Goal: Task Accomplishment & Management: Use online tool/utility

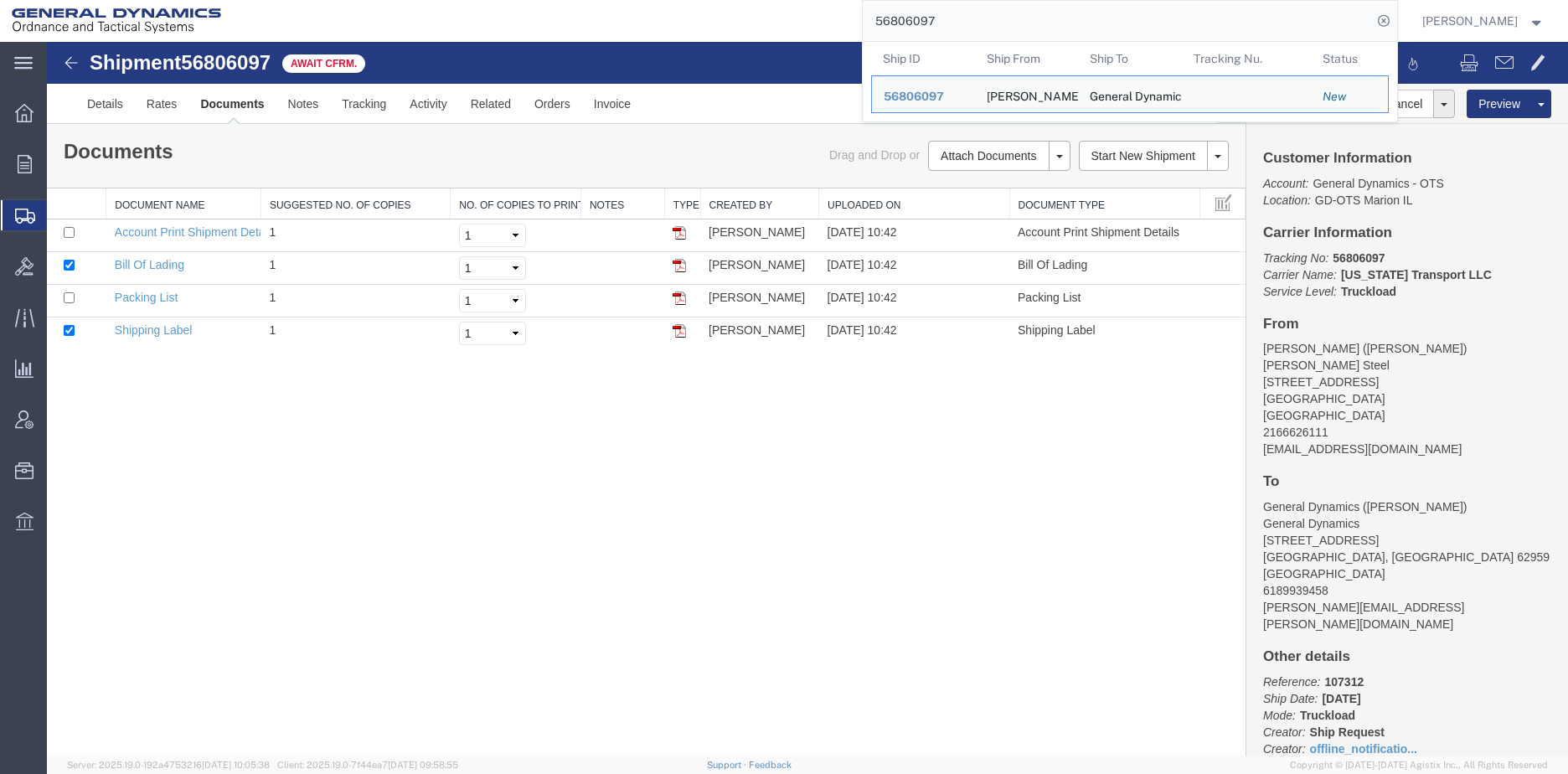
drag, startPoint x: 999, startPoint y: 15, endPoint x: 753, endPoint y: 20, distance: 246.1
click at [753, 20] on div "56806097 Ship ID Ship From Ship To Tracking Nu. Status Ship ID 56806097 Ship Fr…" at bounding box center [814, 21] width 1165 height 42
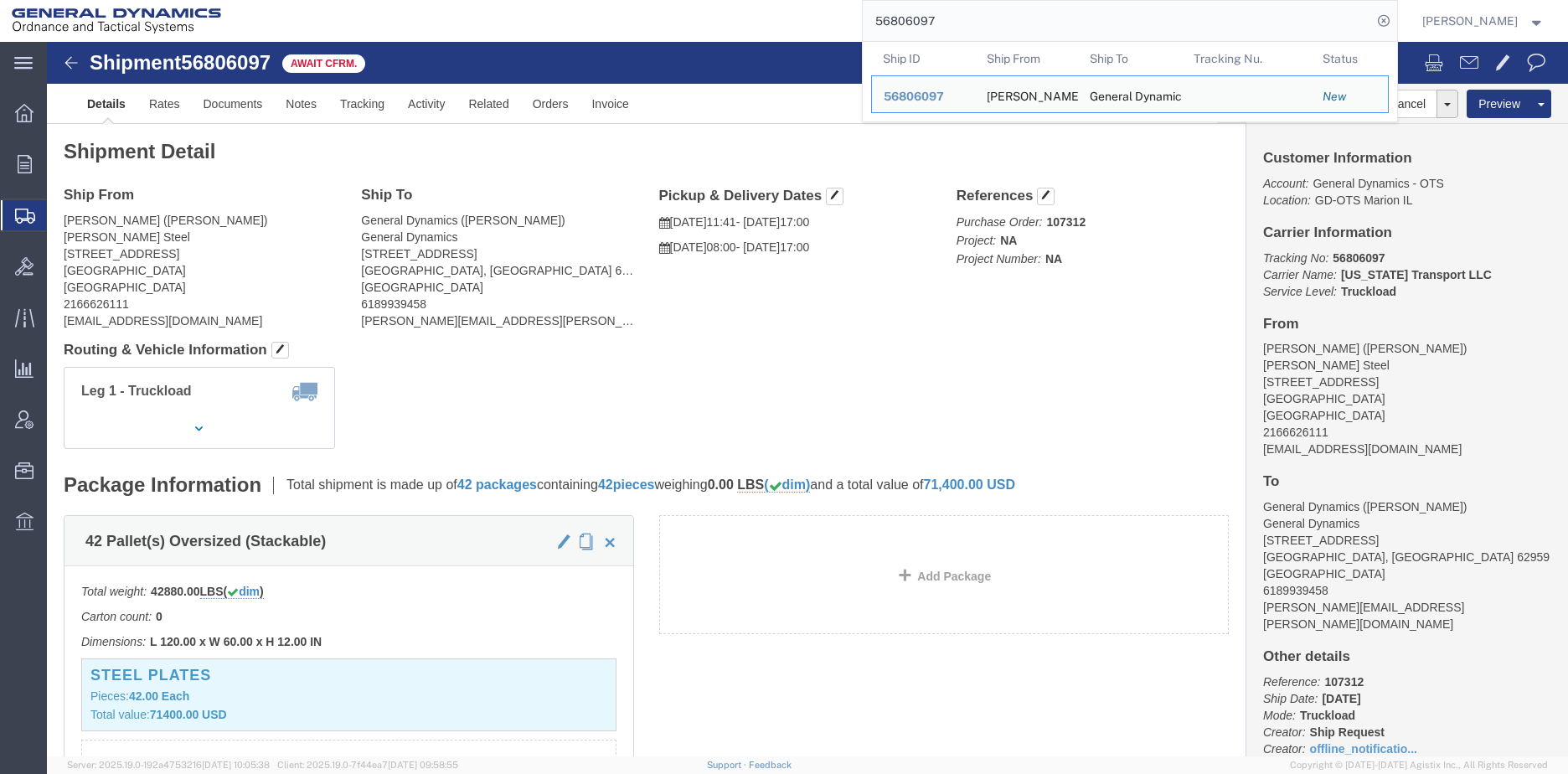
drag, startPoint x: 963, startPoint y: 21, endPoint x: 533, endPoint y: -7, distance: 430.9
click at [533, 0] on html "main_menu Created with Sketch. Collapse Menu Overview Orders Order Manager Crea…" at bounding box center [784, 387] width 1568 height 774
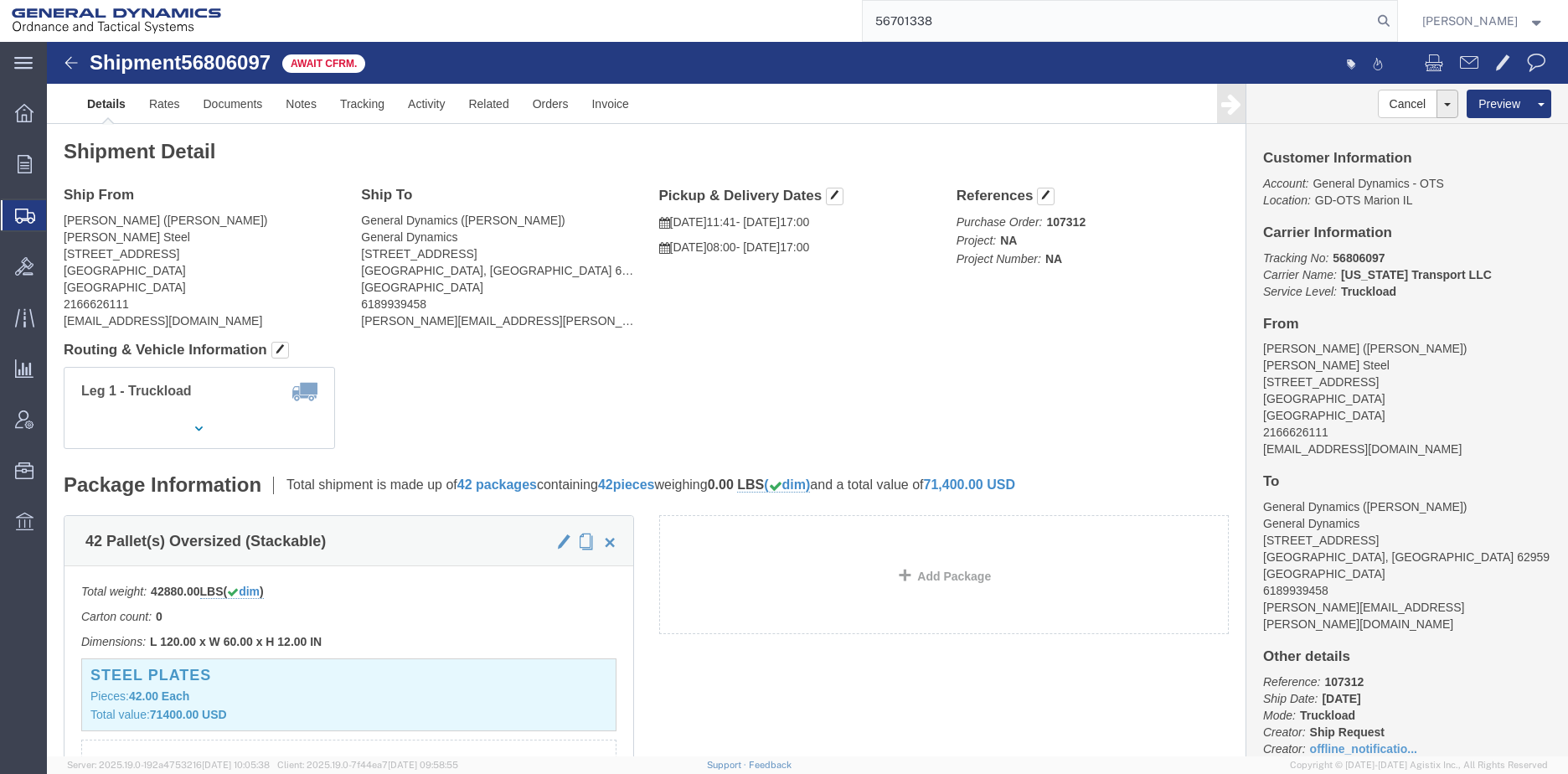
type input "56701338"
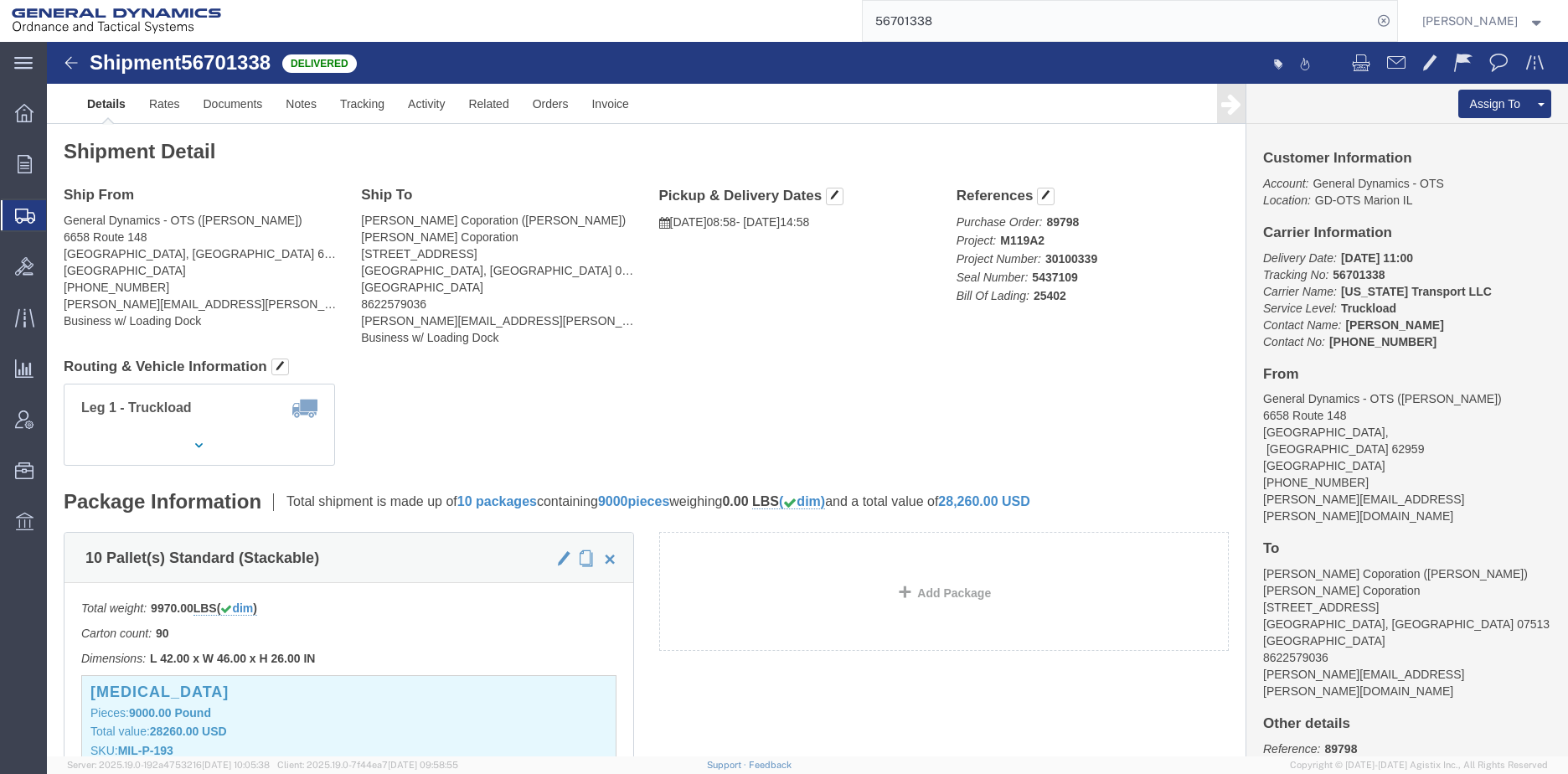
click link "Clone Shipment"
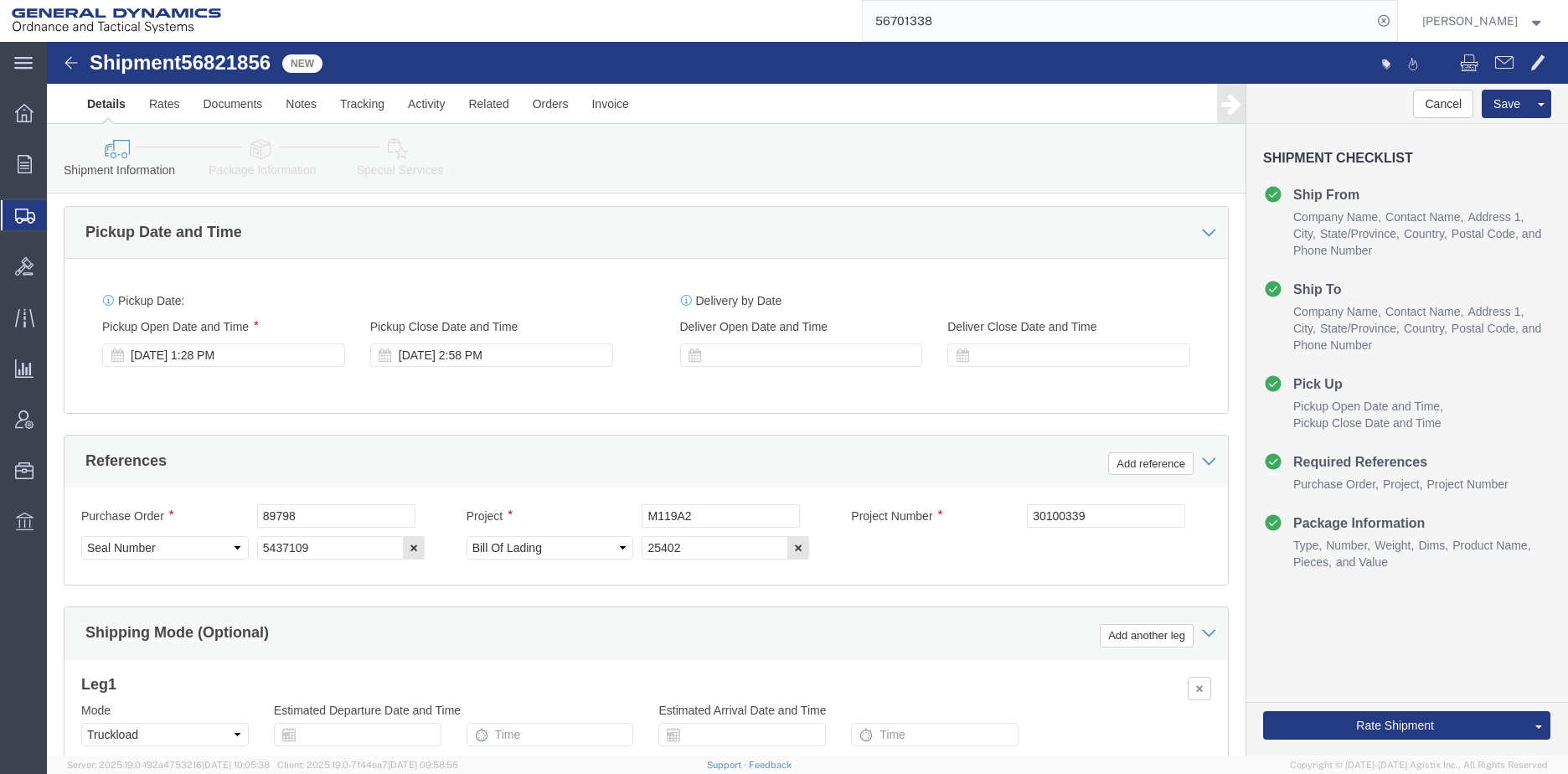
scroll to position [838, 0]
click div "Sep 15 2025 1:28 PM"
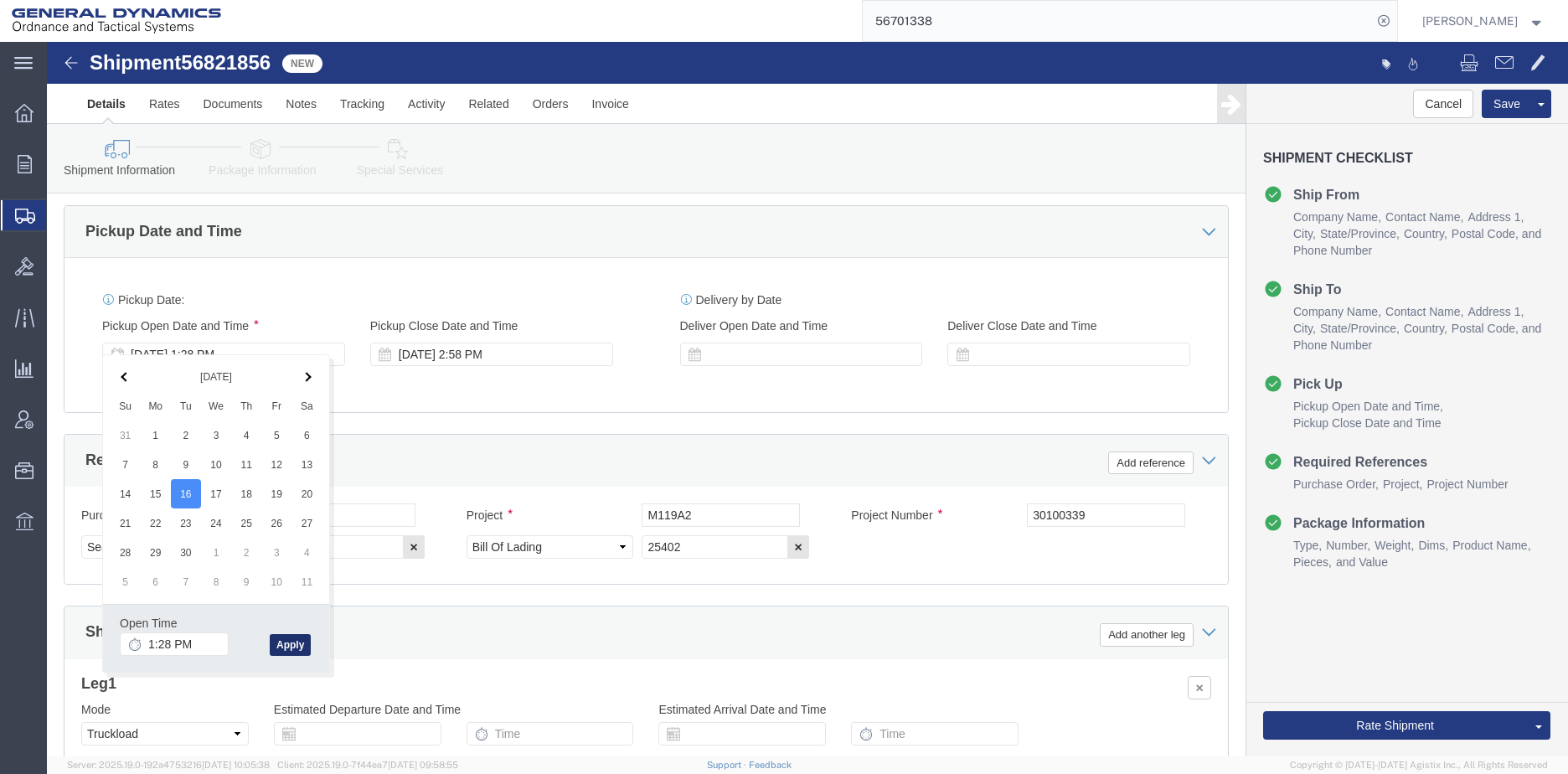
click button "Apply"
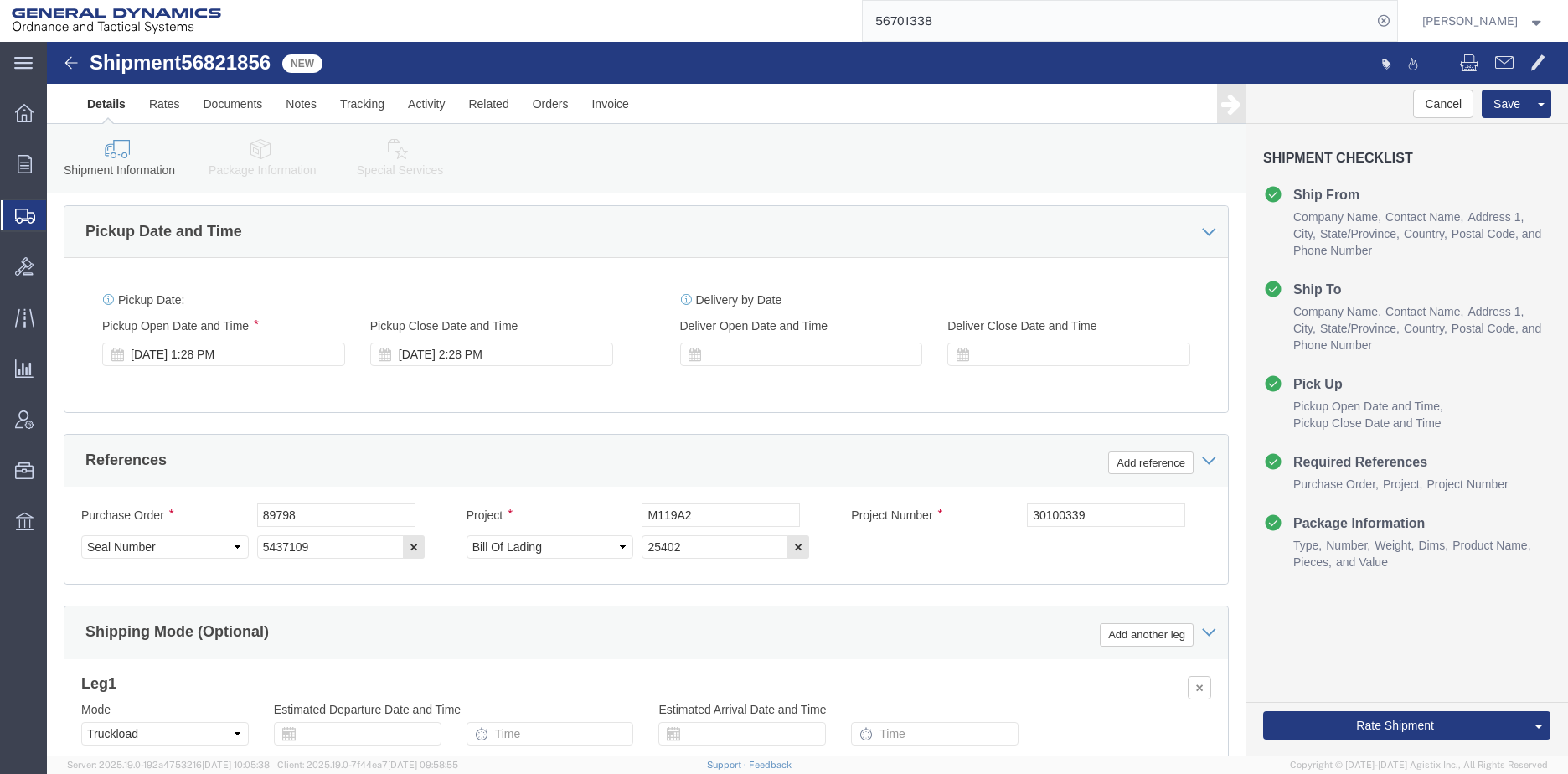
click div "Sep 16 2025 1:28 PM"
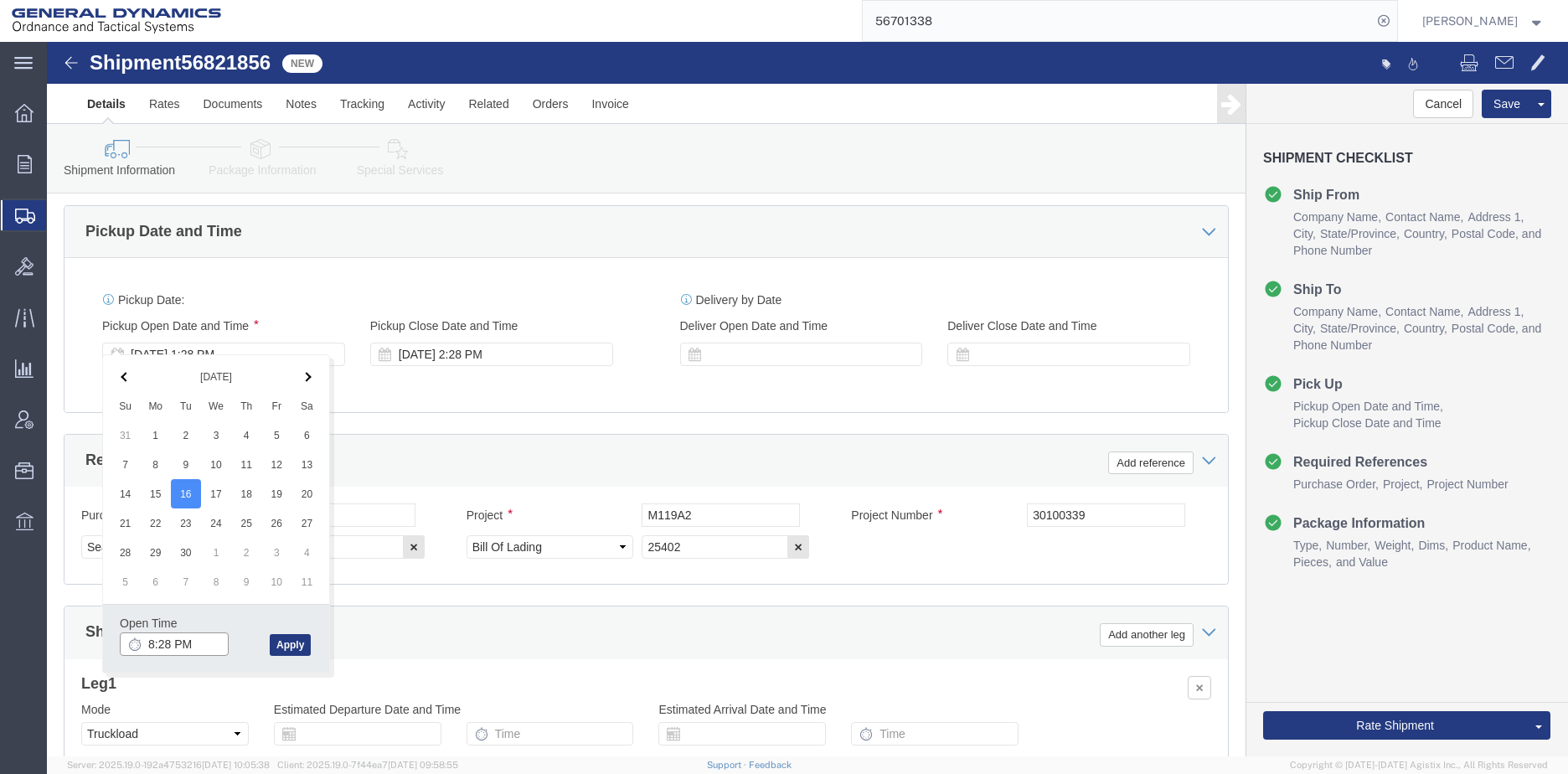
click input "8:28 PM"
type input "8:28 AM"
click button "Apply"
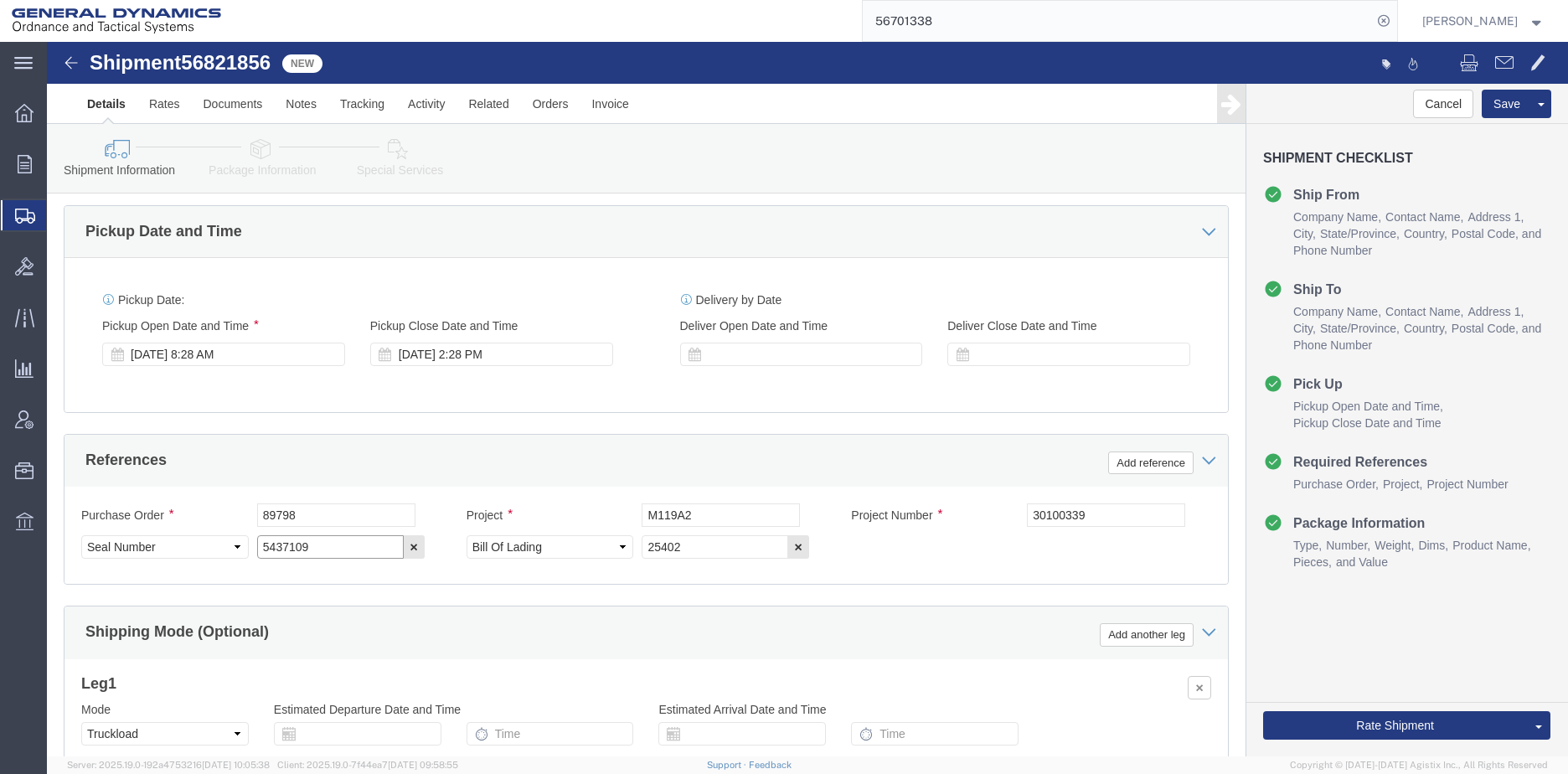
drag, startPoint x: 264, startPoint y: 496, endPoint x: 162, endPoint y: 497, distance: 102.0
click div "Select Account Type Activity ID Airline Appointment Number ASN Batch Request # …"
click input "25402"
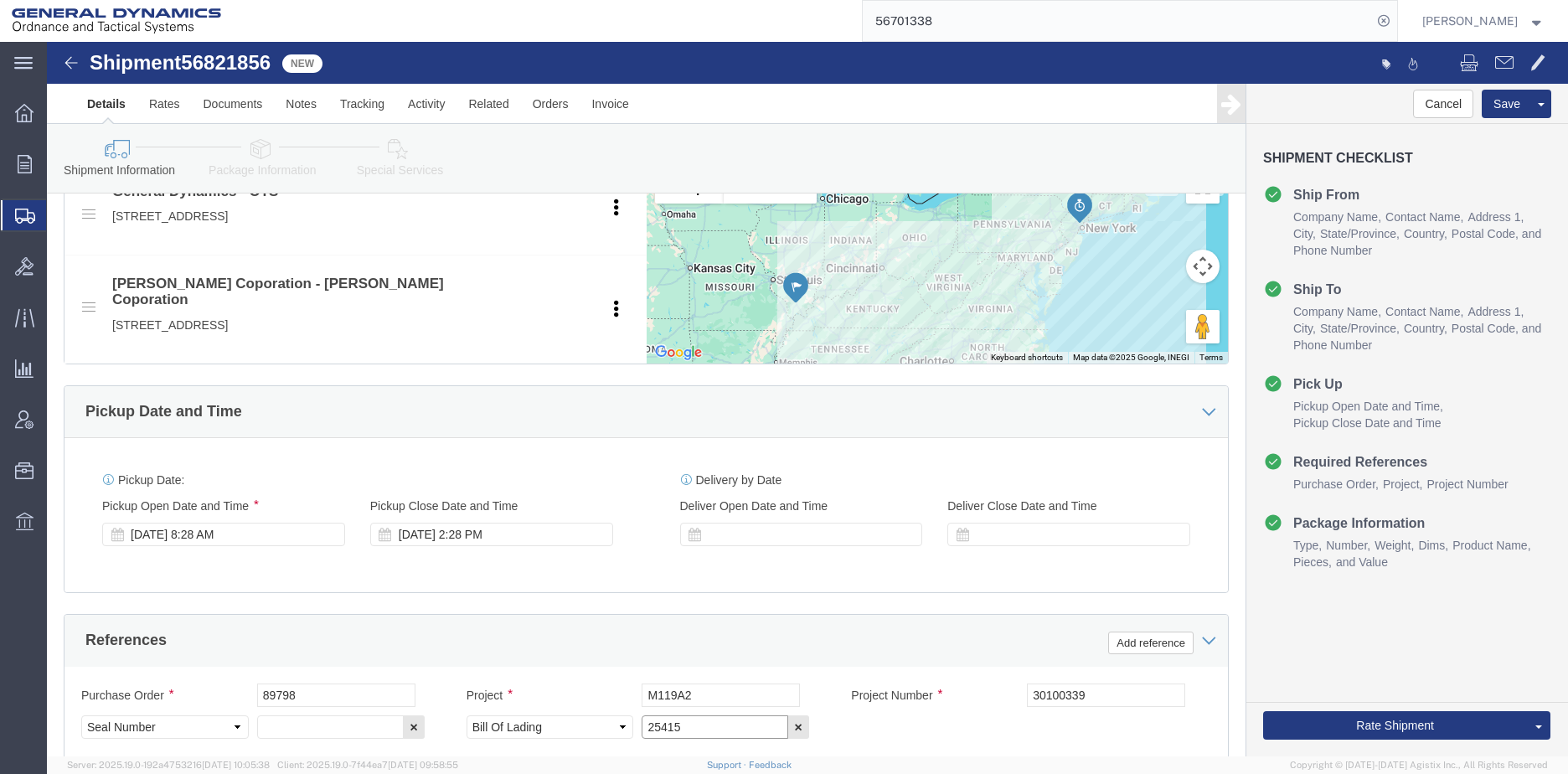
scroll to position [1022, 0]
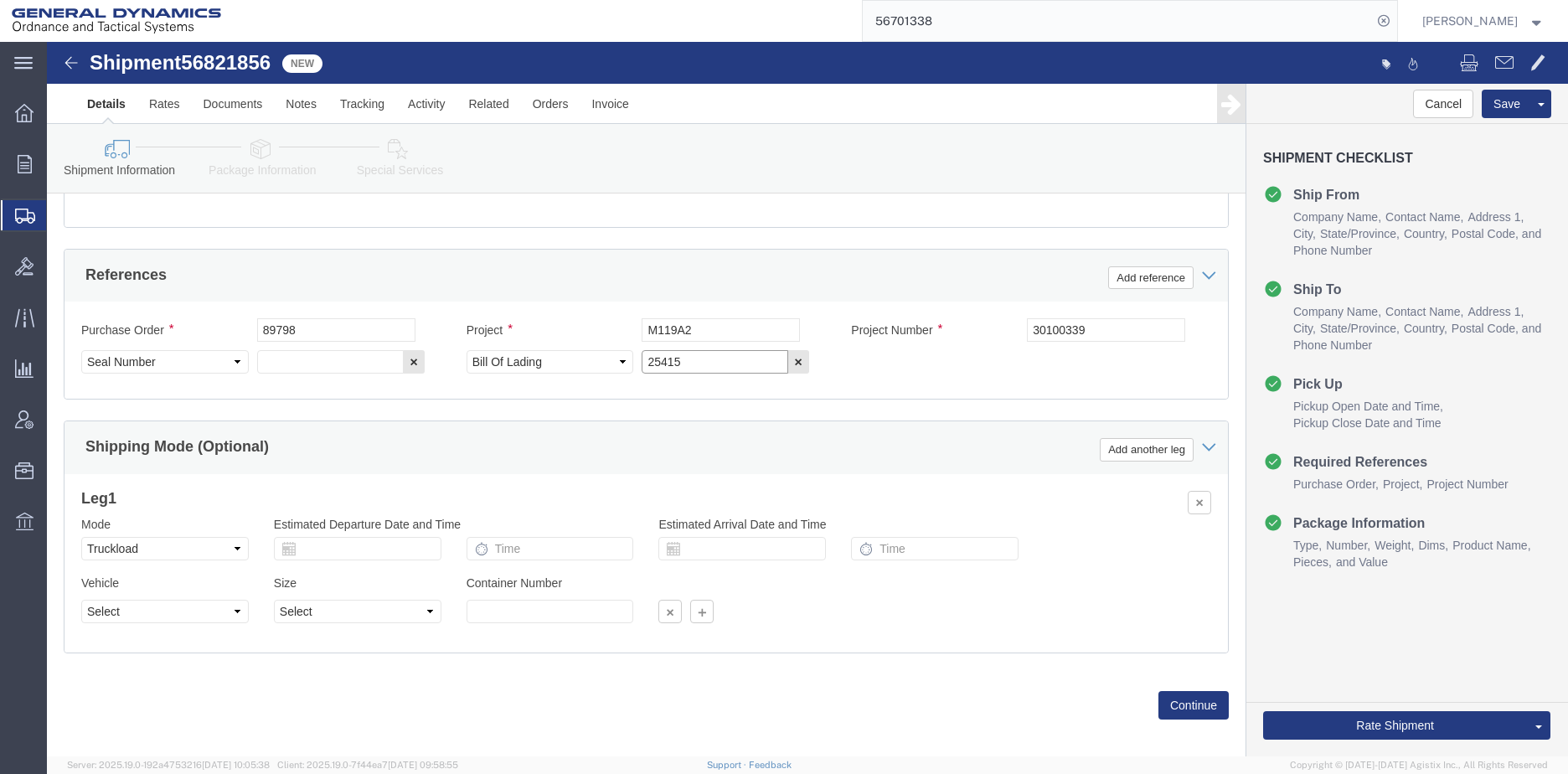
type input "25415"
click button "Continue"
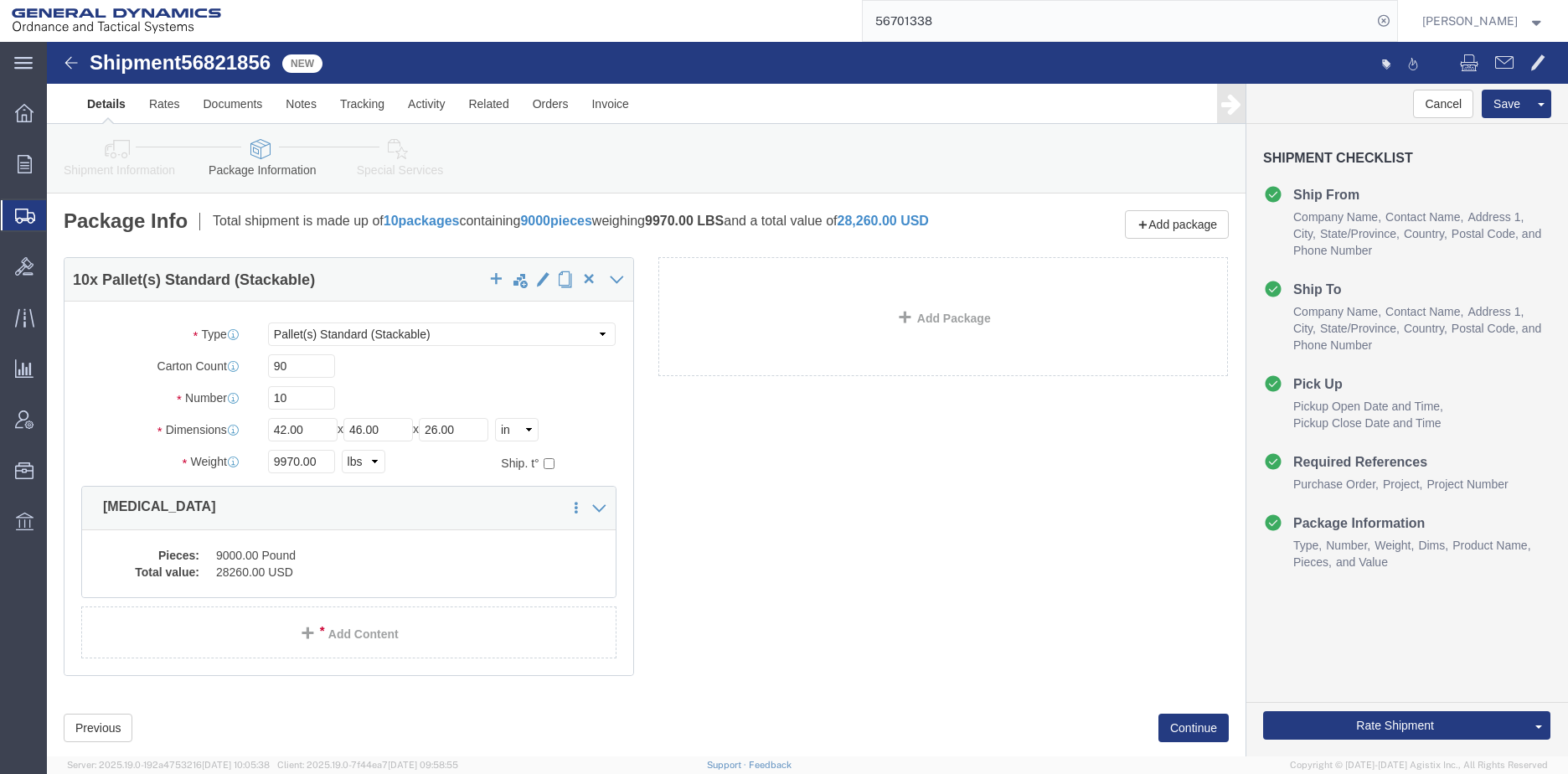
click dd "9000.00 Pound"
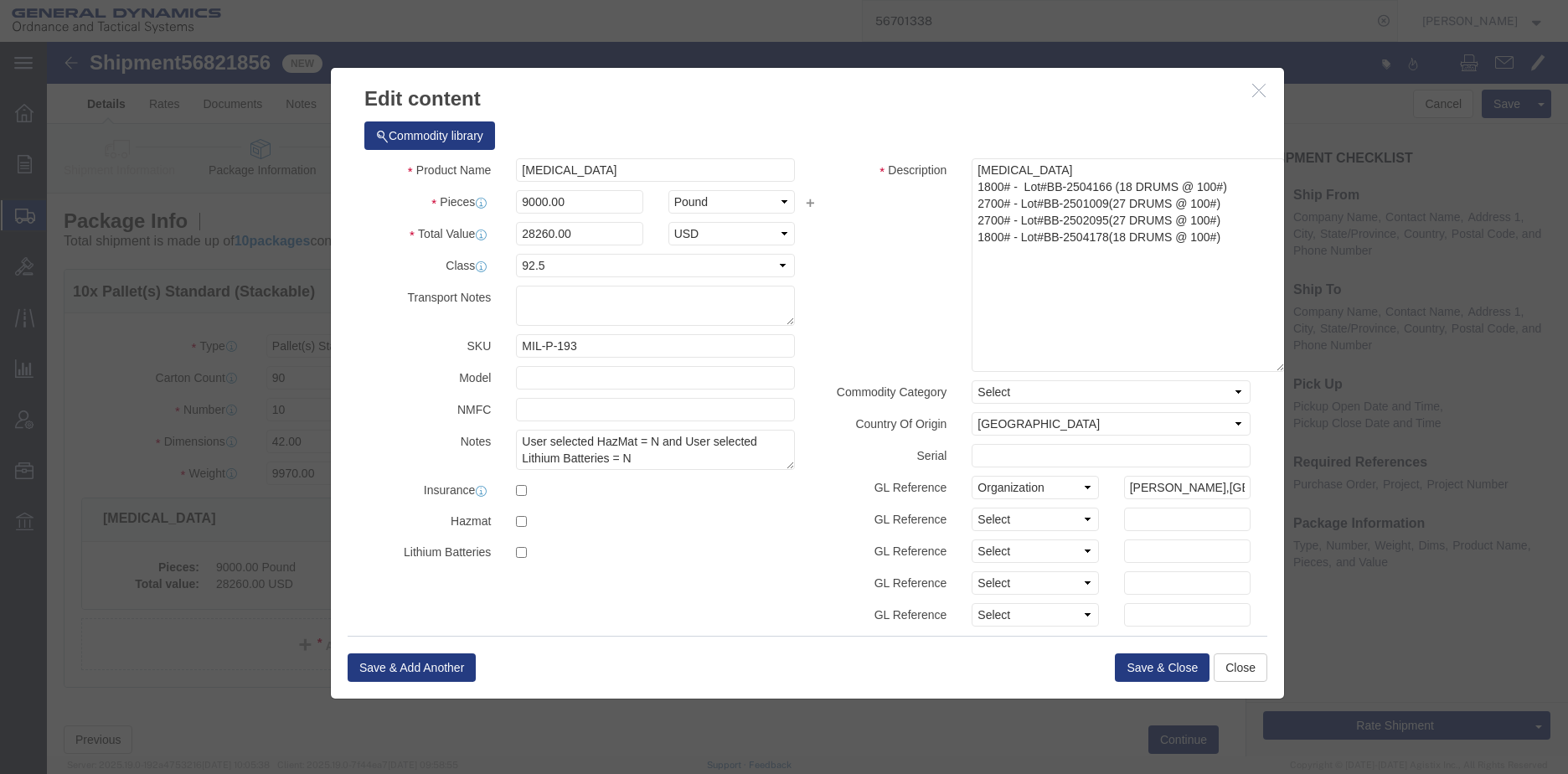
drag, startPoint x: 1197, startPoint y: 155, endPoint x: 1232, endPoint y: 324, distance: 172.6
click div "Commodity library Product Name POTASSIUM SULFATE Pieces 9000.00 Select Bag Barr…"
click textarea "POTASSIUM SULFATE 1800# - Lot#BB-2504166 (18 DRUMS @ 100#) 2700# - Lot#BB-25010…"
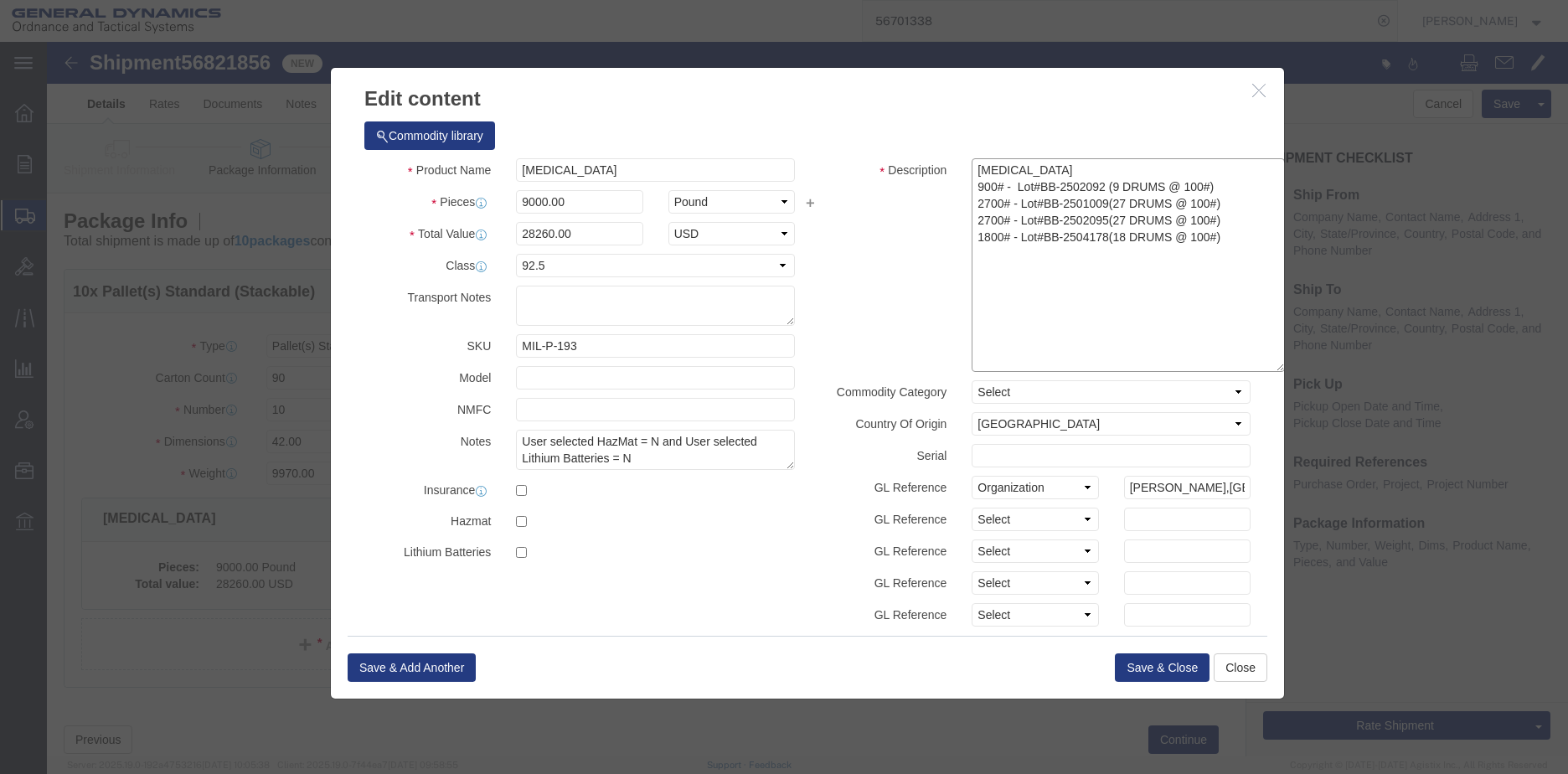
click textarea "POTASSIUM SULFATE 1800# - Lot#BB-2504166 (18 DRUMS @ 100#) 2700# - Lot#BB-25010…"
drag, startPoint x: 1048, startPoint y: 157, endPoint x: 1094, endPoint y: 221, distance: 78.8
click textarea "POTASSIUM SULFATE 1800# - Lot#BB-2504166 (18 DRUMS @ 100#) 2700# - Lot#BB-25010…"
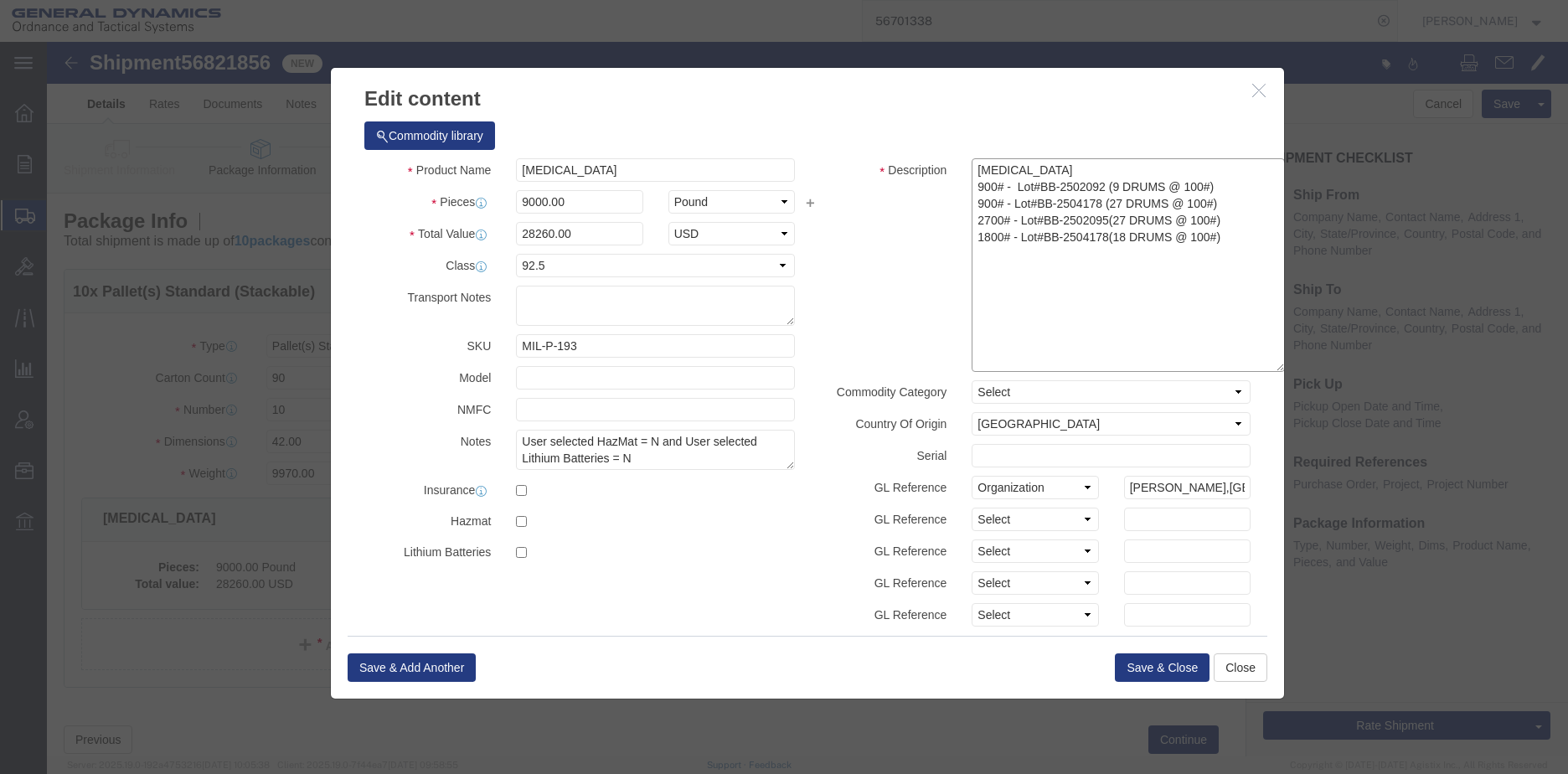
click textarea "POTASSIUM SULFATE 1800# - Lot#BB-2504166 (18 DRUMS @ 100#) 2700# - Lot#BB-25010…"
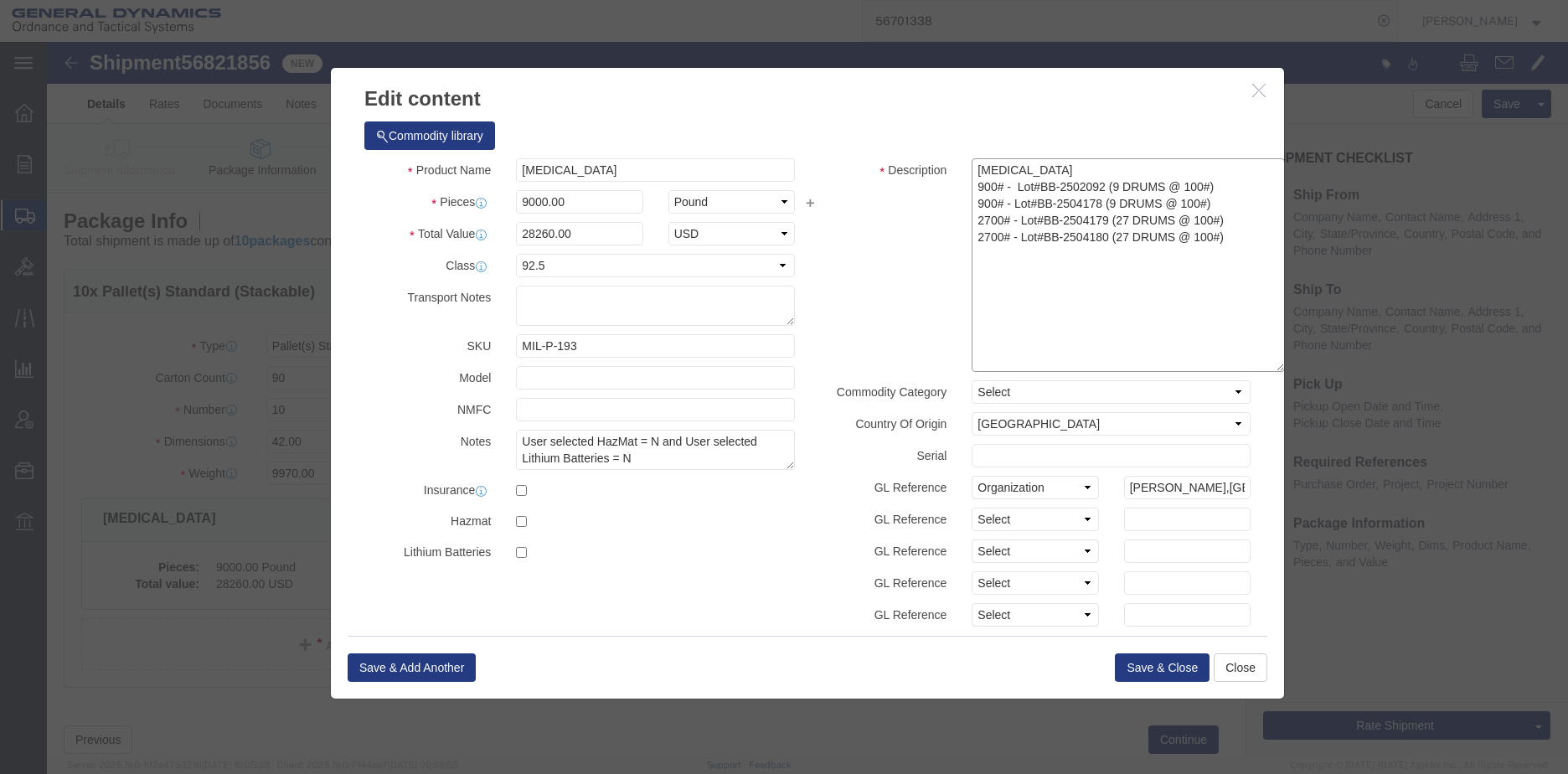
click textarea "POTASSIUM SULFATE 1800# - Lot#BB-2504166 (18 DRUMS @ 100#) 2700# - Lot#BB-25010…"
type textarea "POTASSIUM SULFATE 900# - Lot#BB-2502092 (9 DRUMS @ 100#) 900# - Lot#BB-2504178 …"
click button "Save & Close"
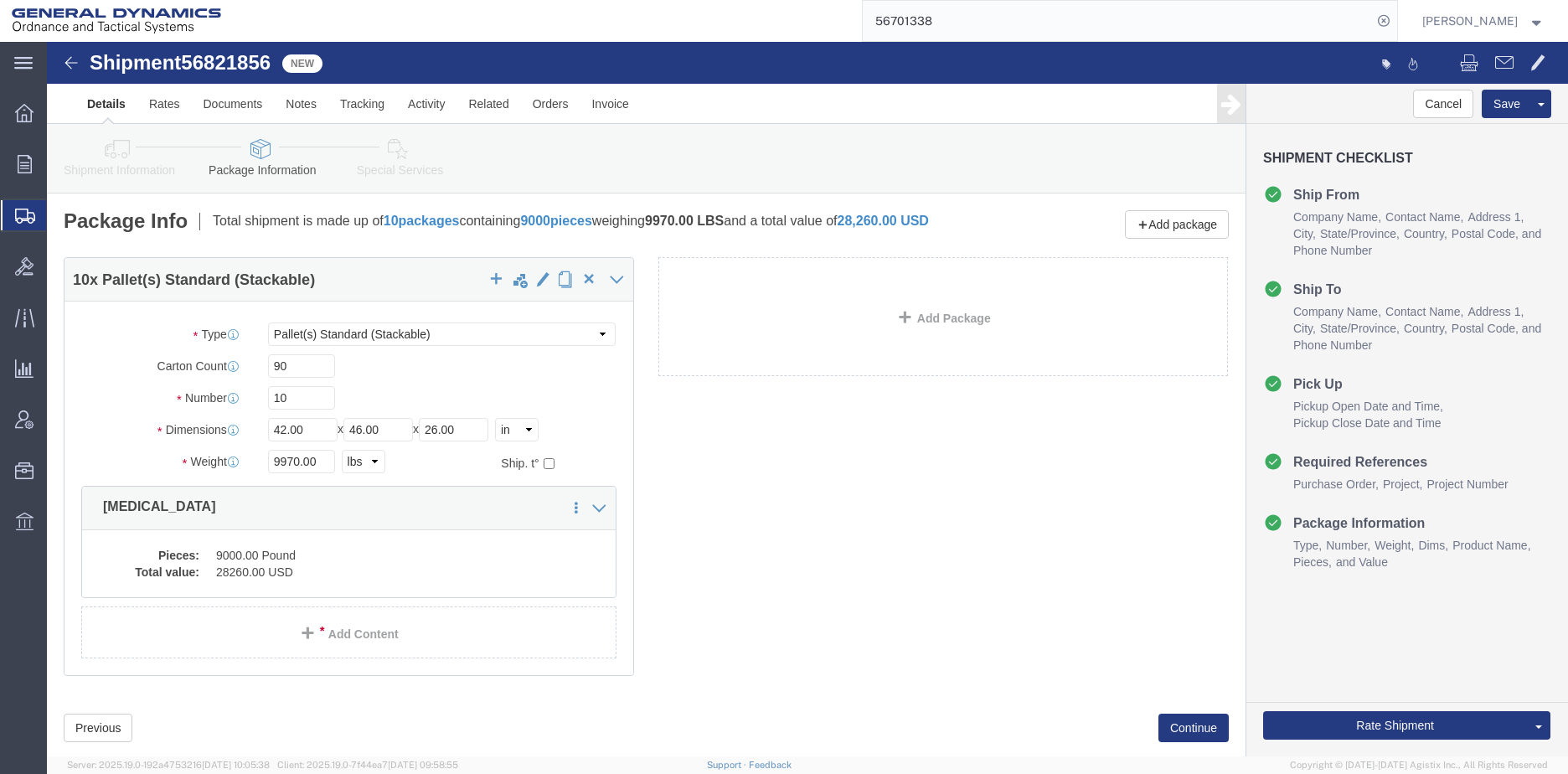
click icon
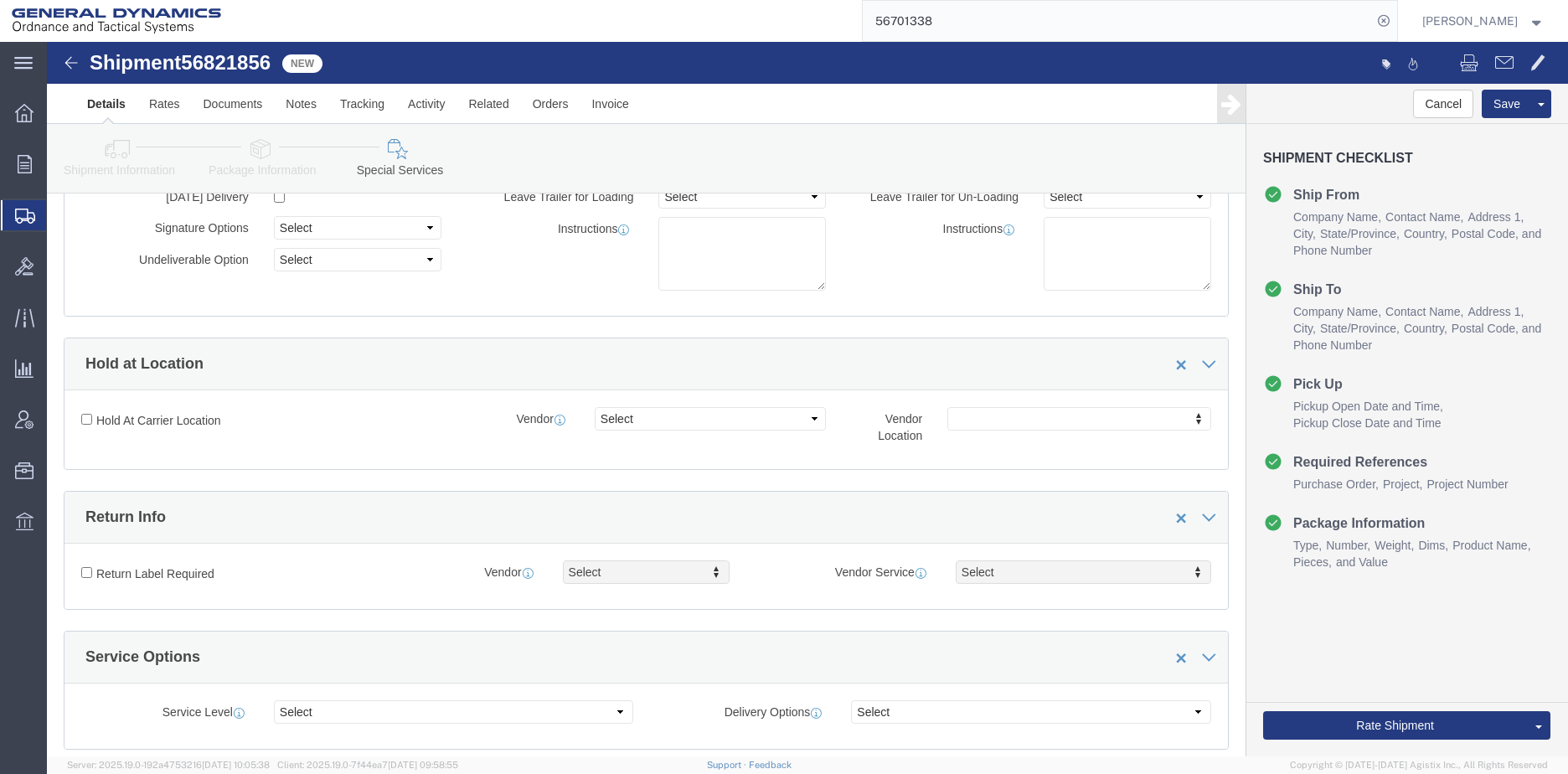
scroll to position [502, 0]
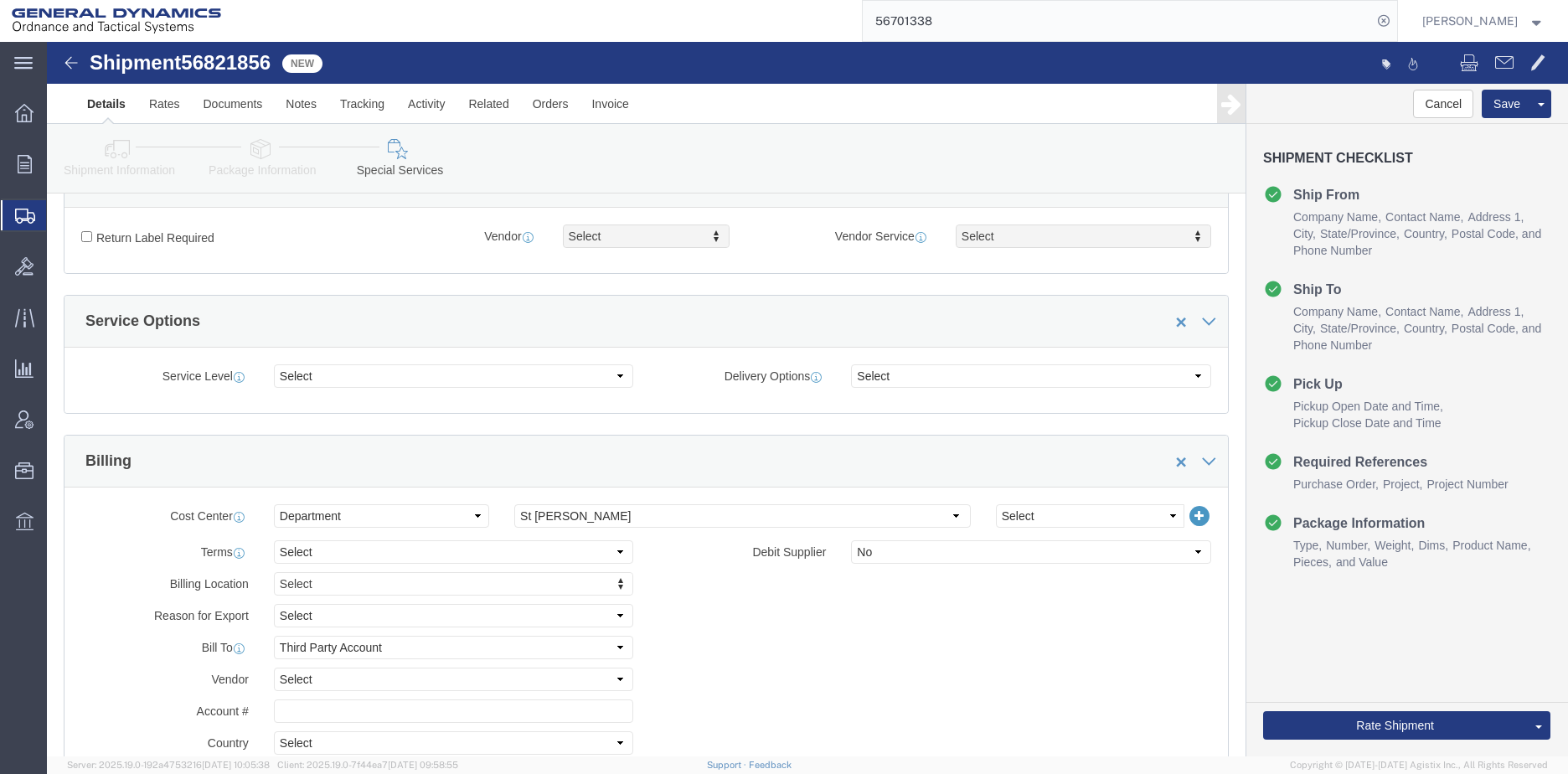
click div "Shipment Information Package Information Special Services Loading Routing"
click icon
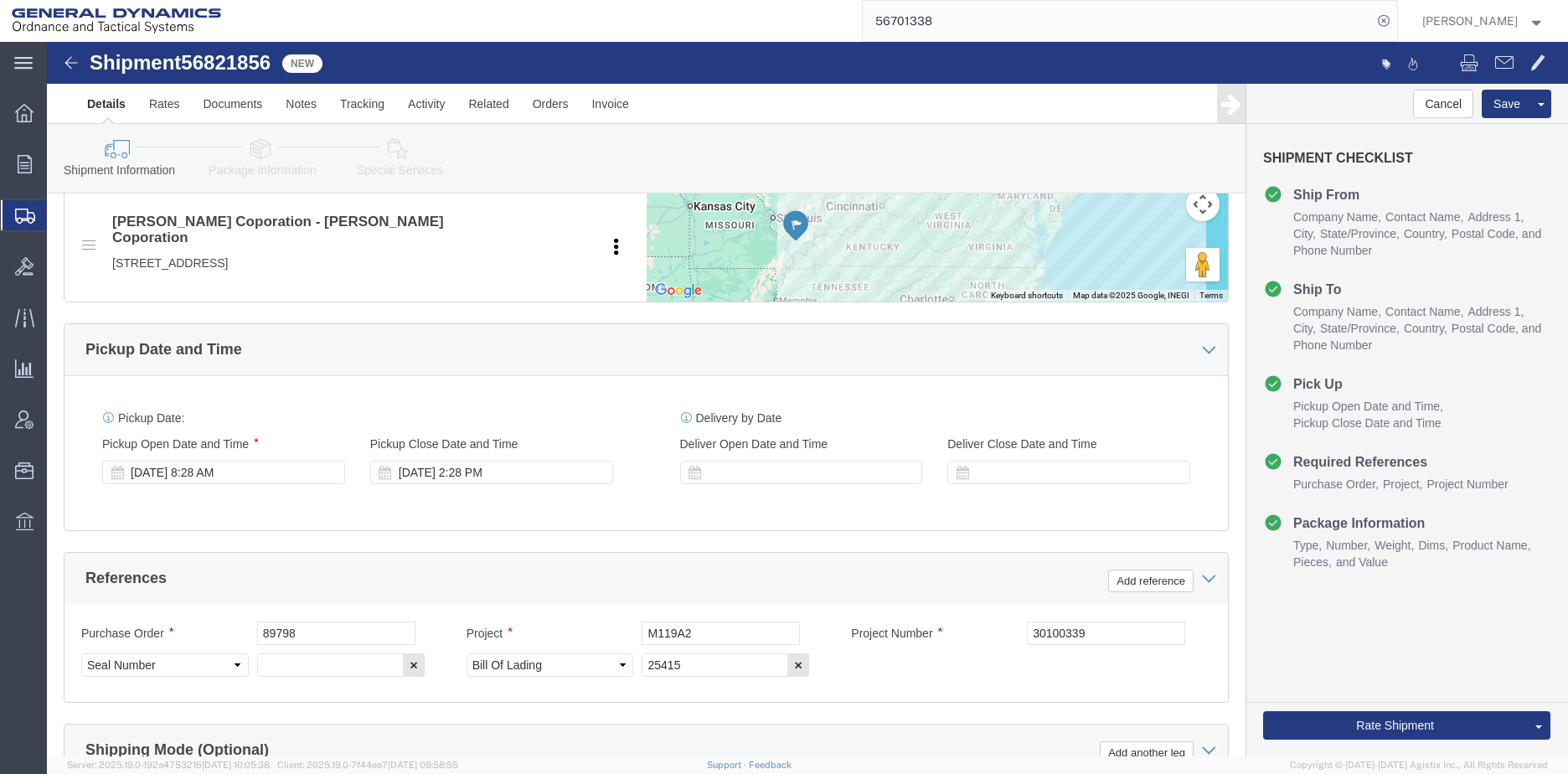
scroll to position [921, 0]
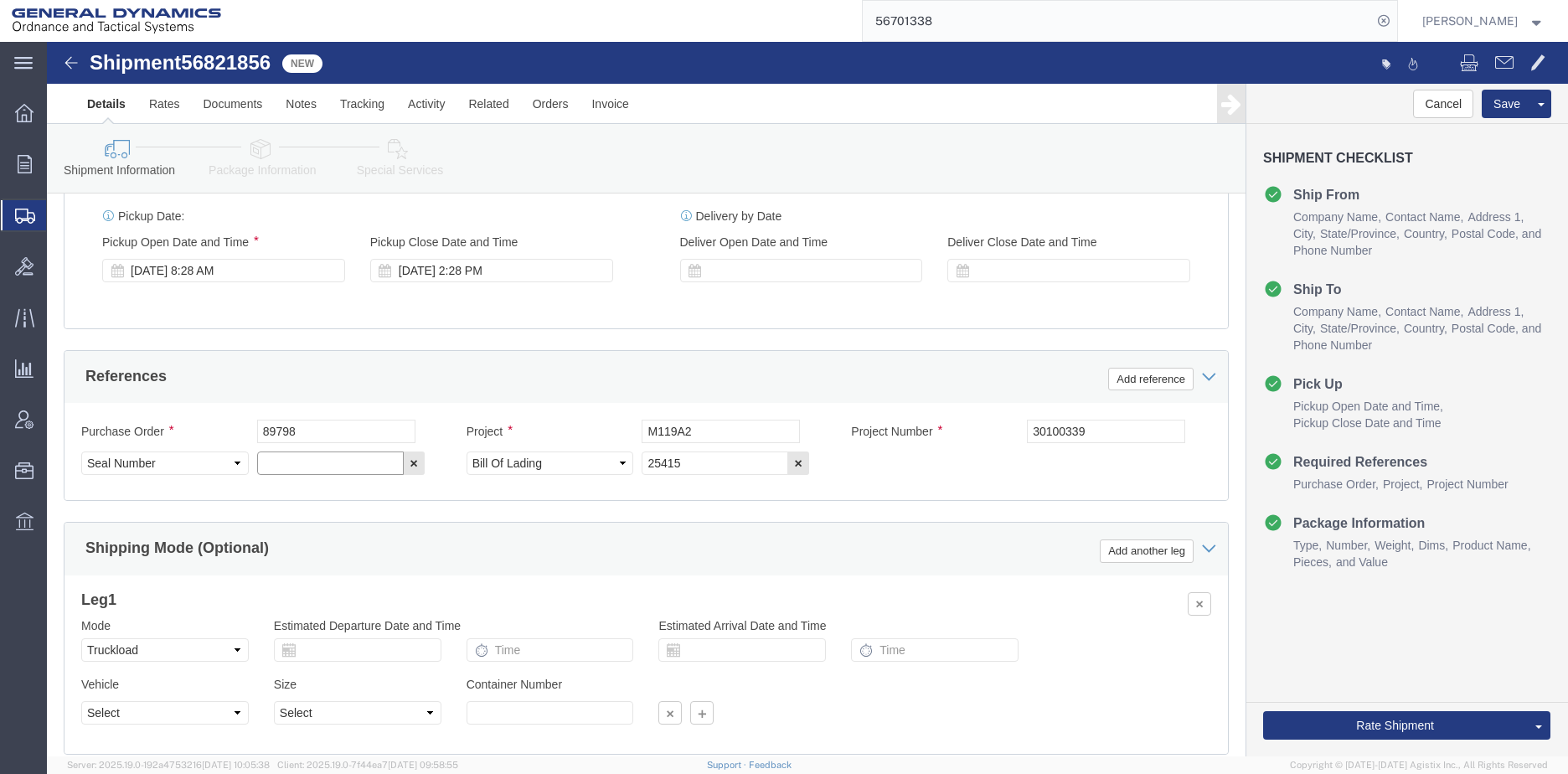
click input "text"
type input "1"
click div "Purchase Order 89798 Project M119A2 Project Number 30100339 Select Account Type…"
click button "Rate Shipment"
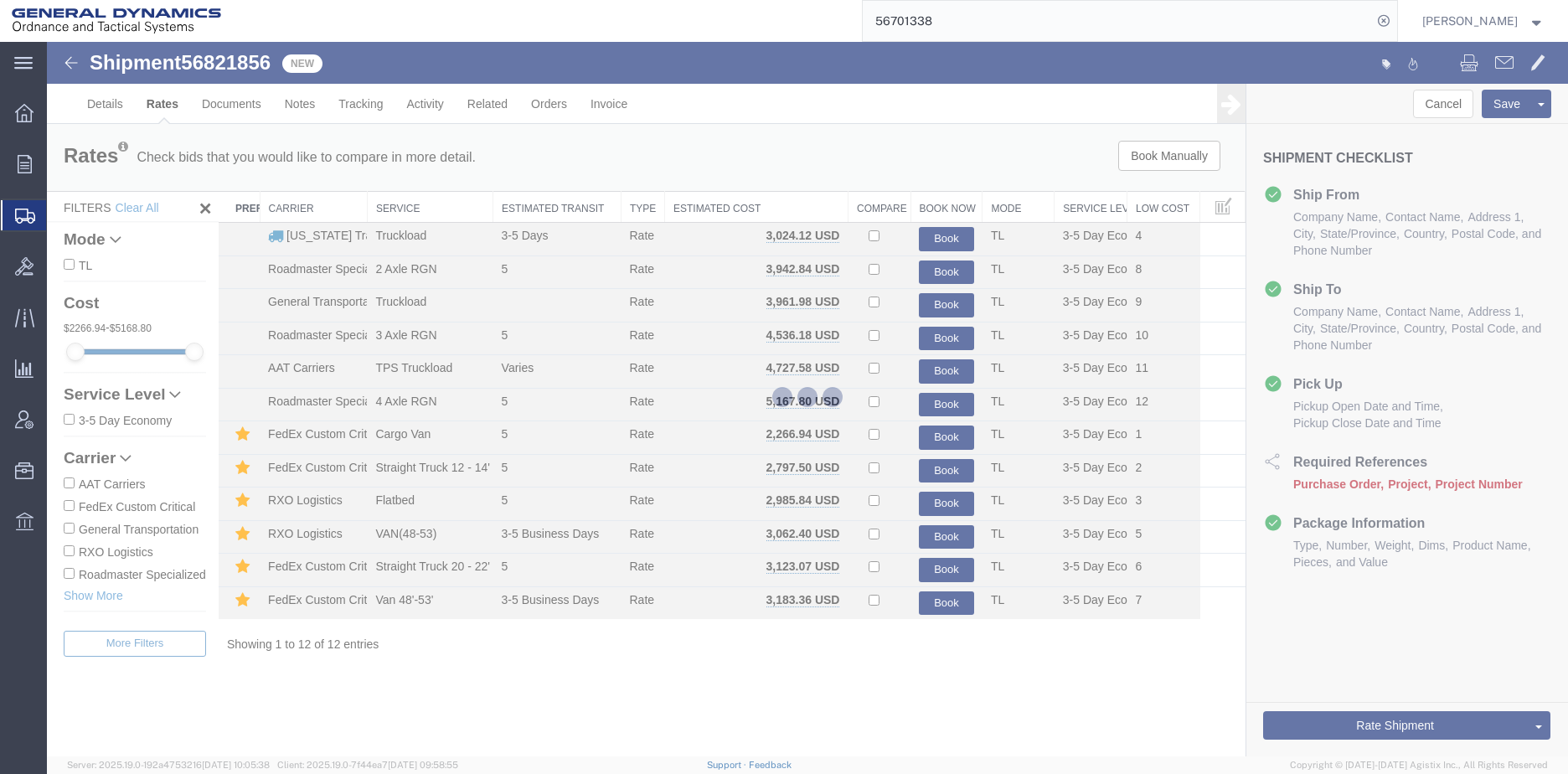
scroll to position [0, 0]
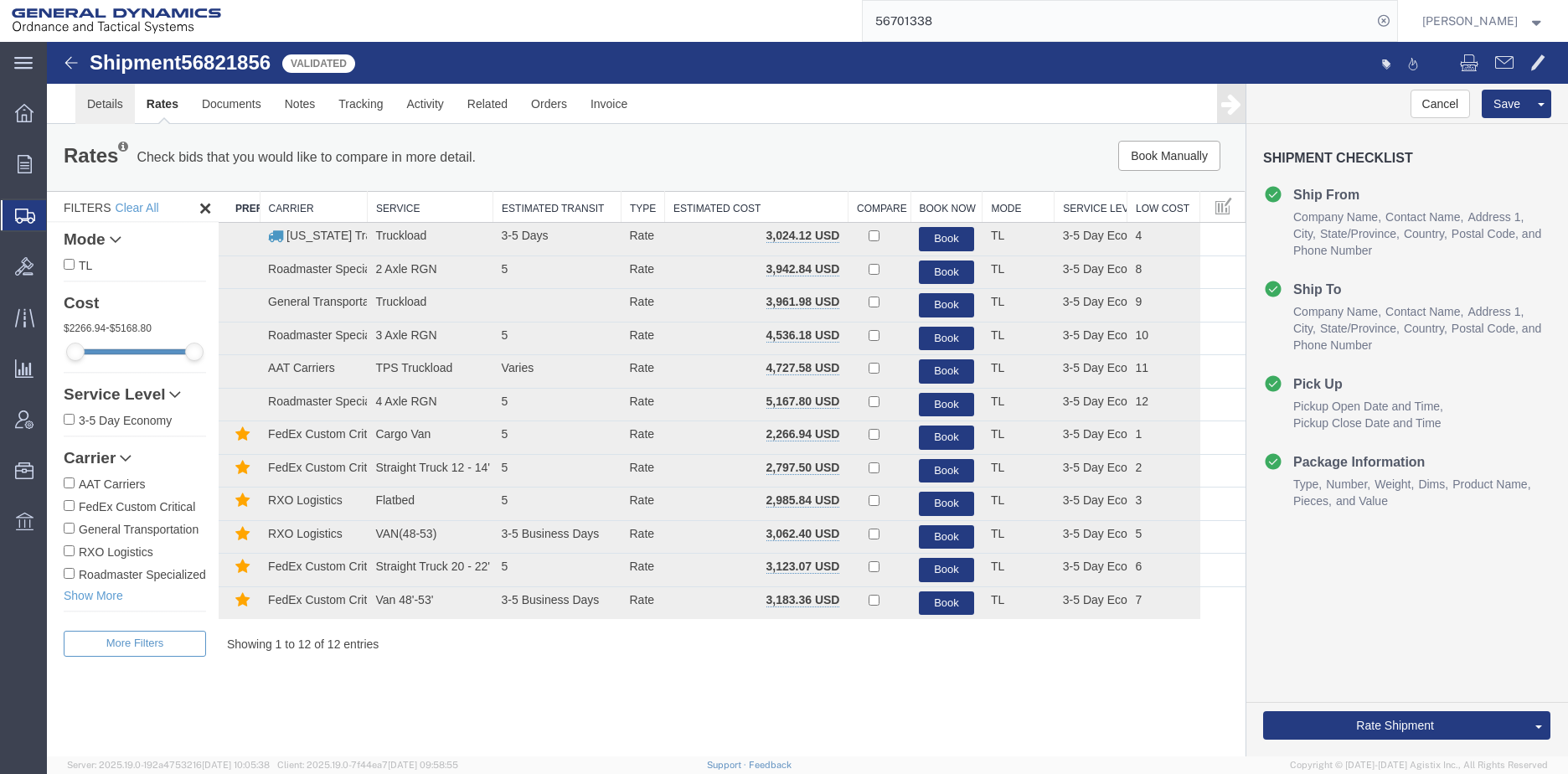
click at [117, 108] on link "Details" at bounding box center [104, 103] width 59 height 40
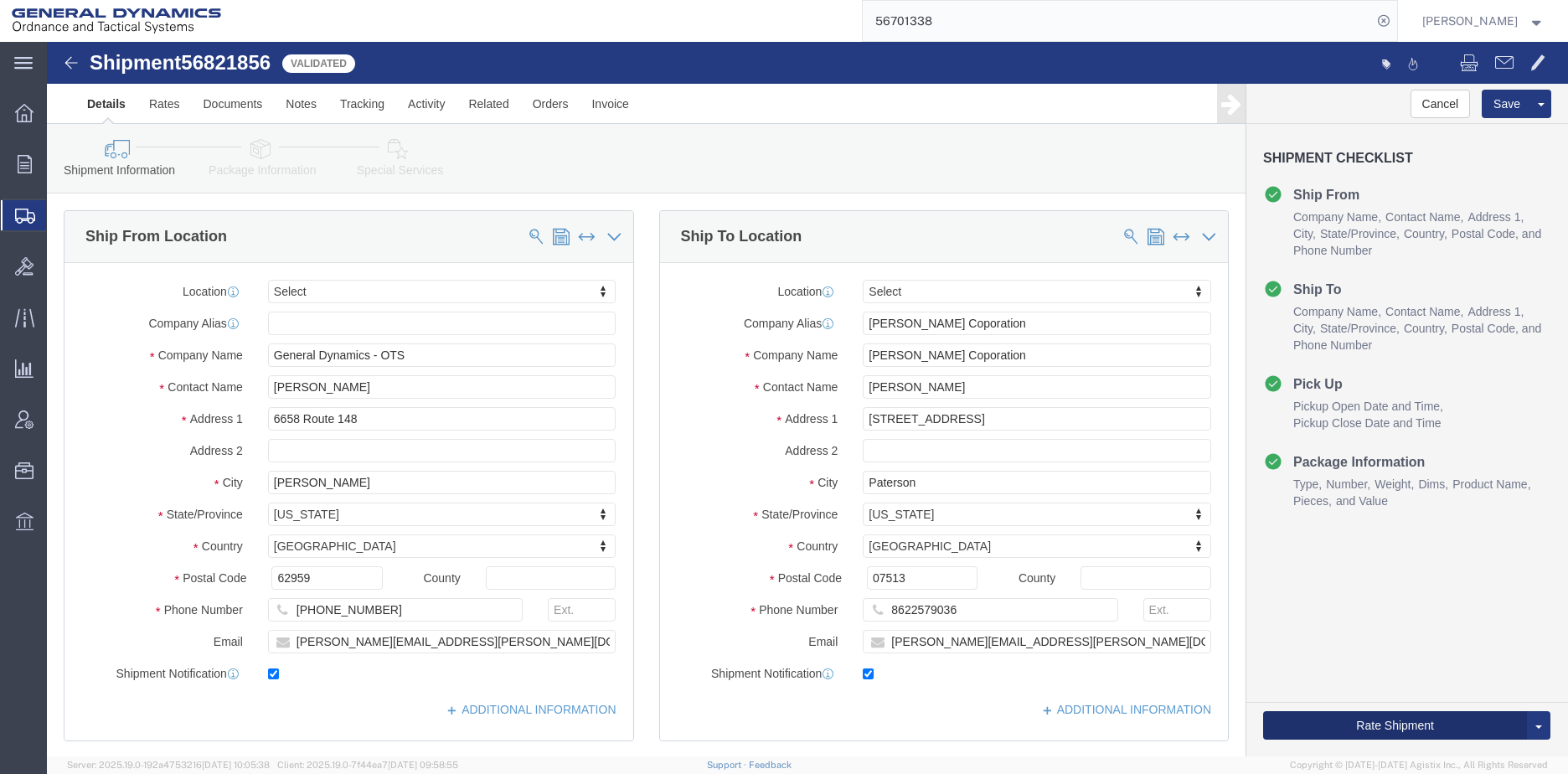
click button "Rate Shipment"
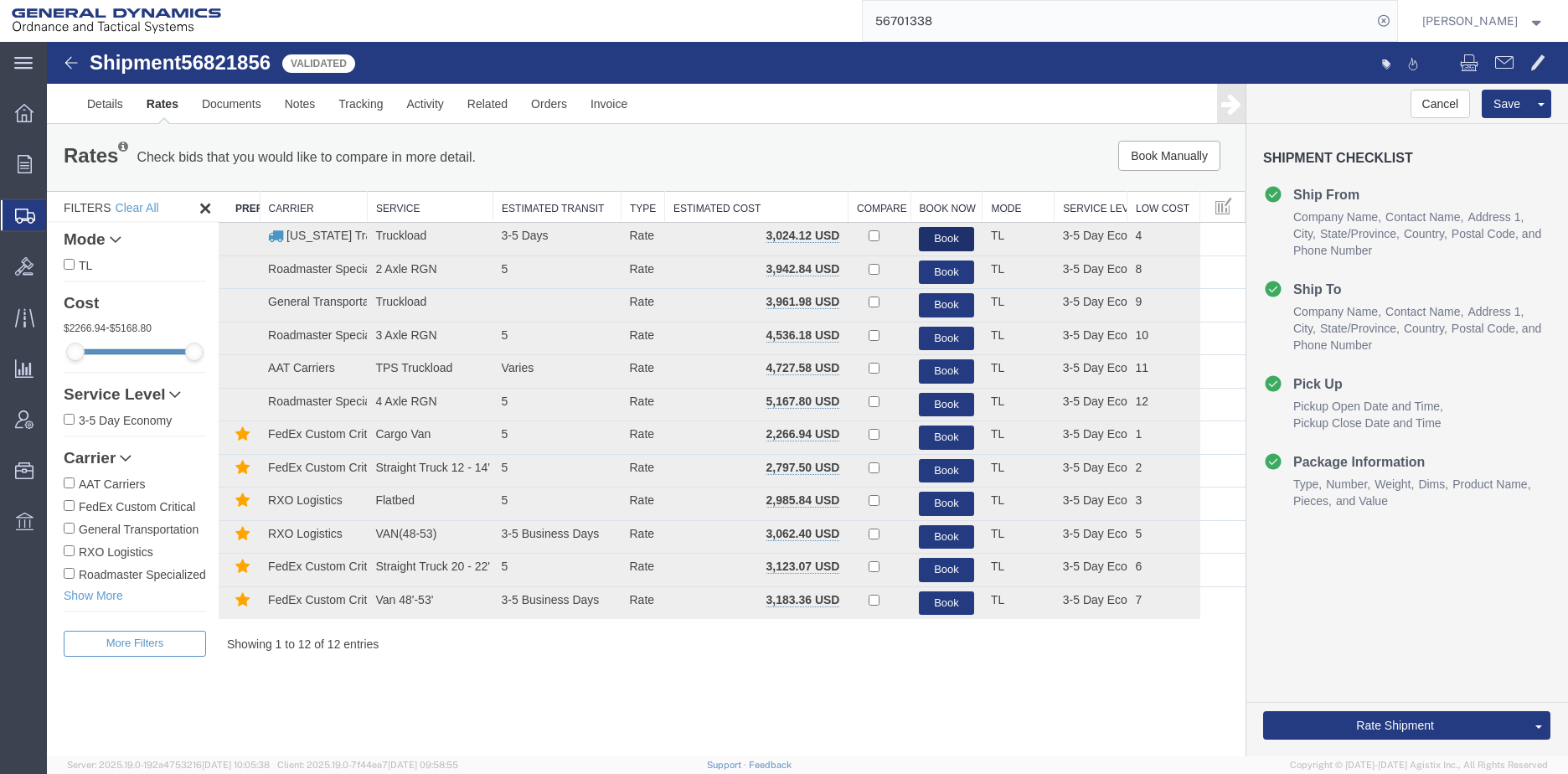
click at [938, 233] on button "Book" at bounding box center [946, 239] width 55 height 24
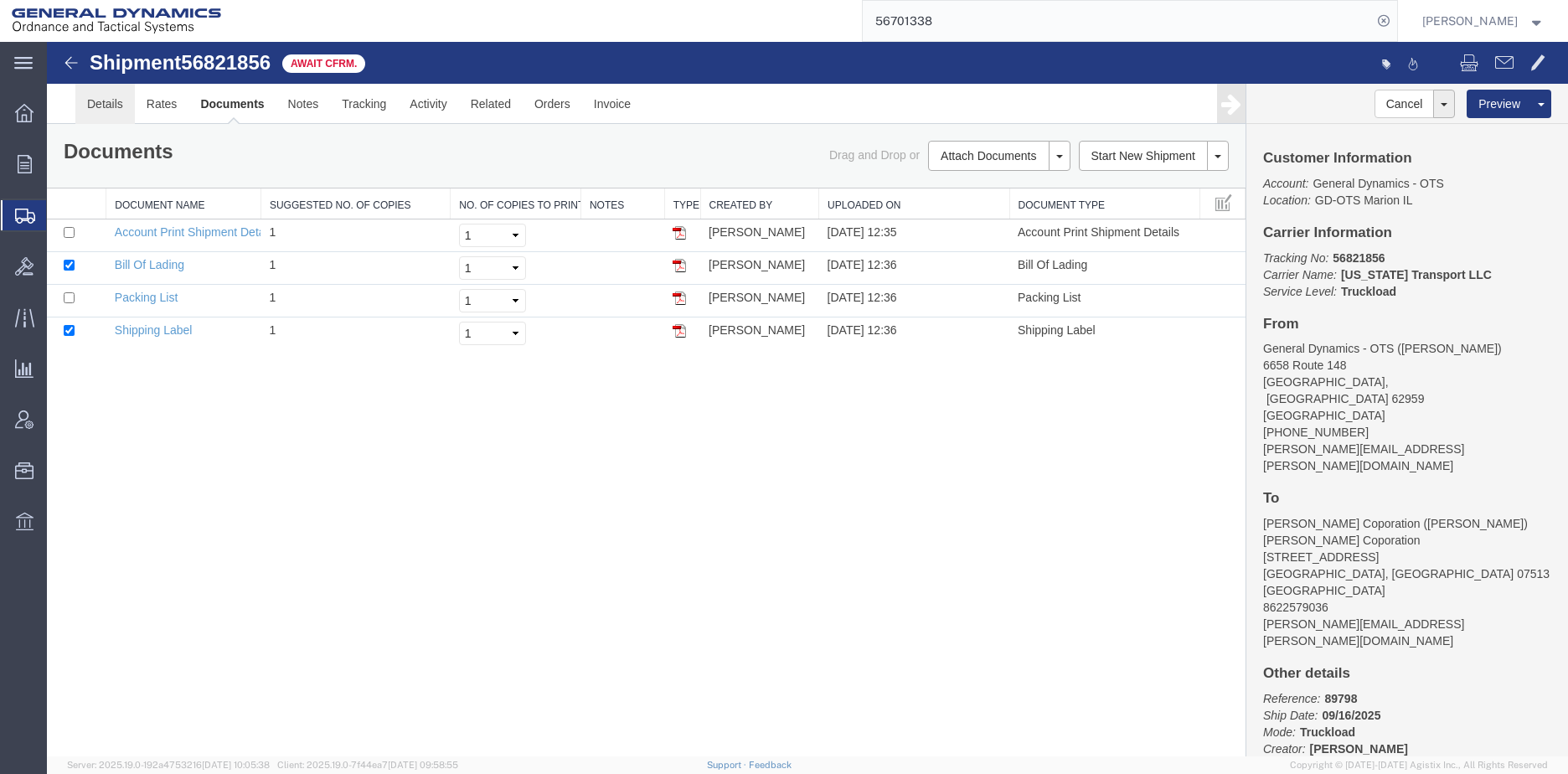
click at [101, 104] on link "Details" at bounding box center [104, 103] width 59 height 40
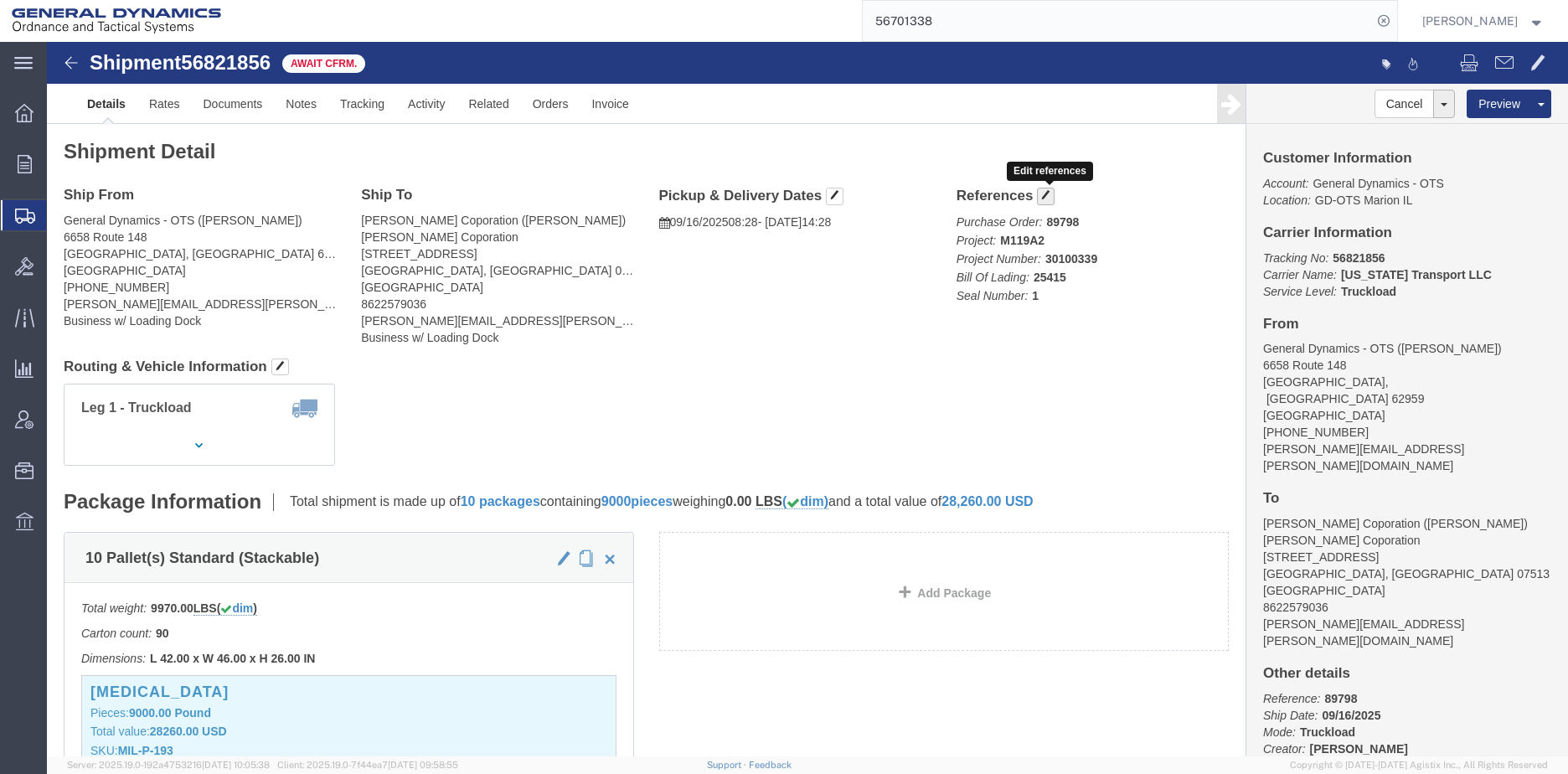
click button "button"
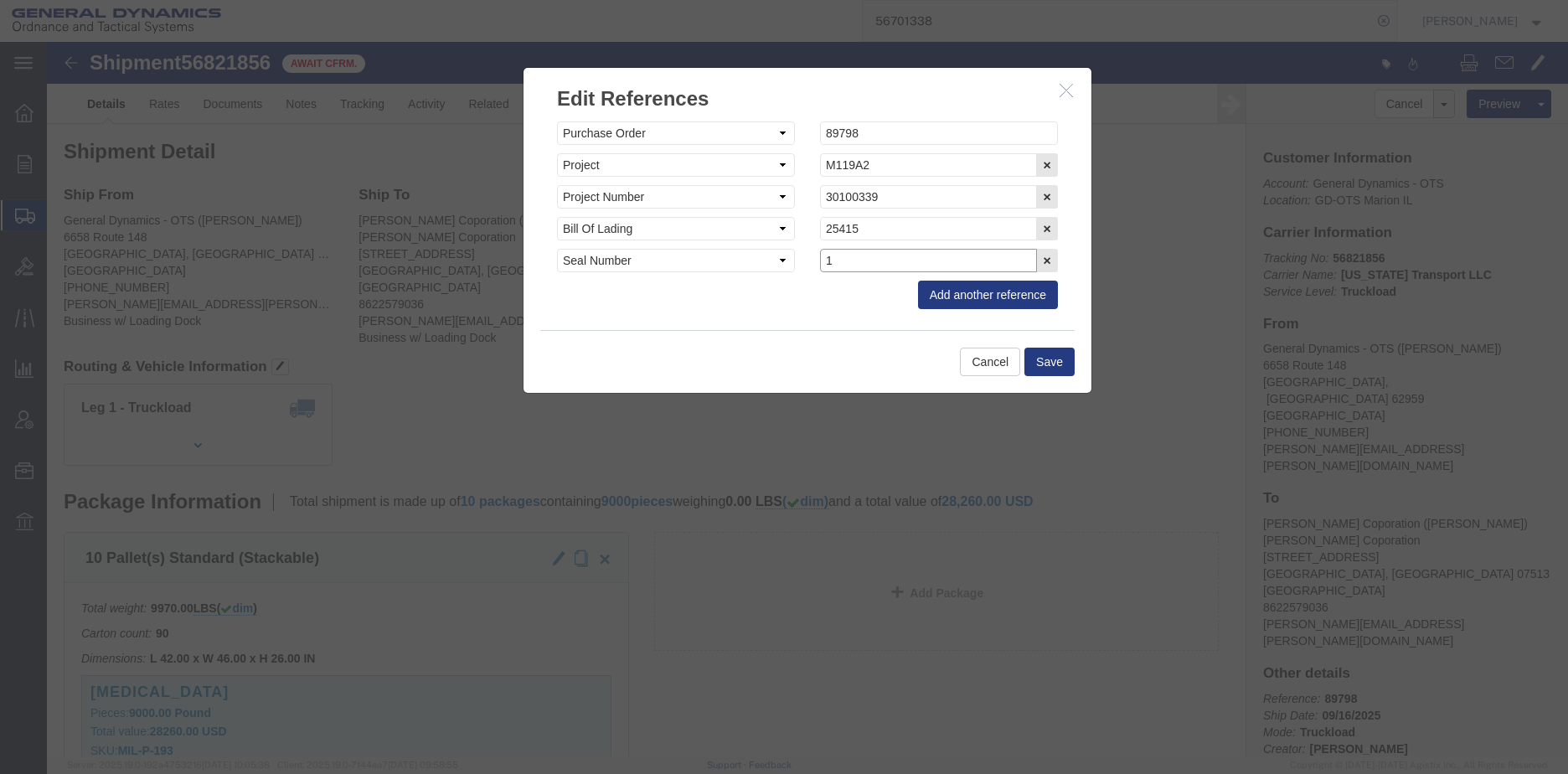
click input "1"
type input "5437110"
click button "Save"
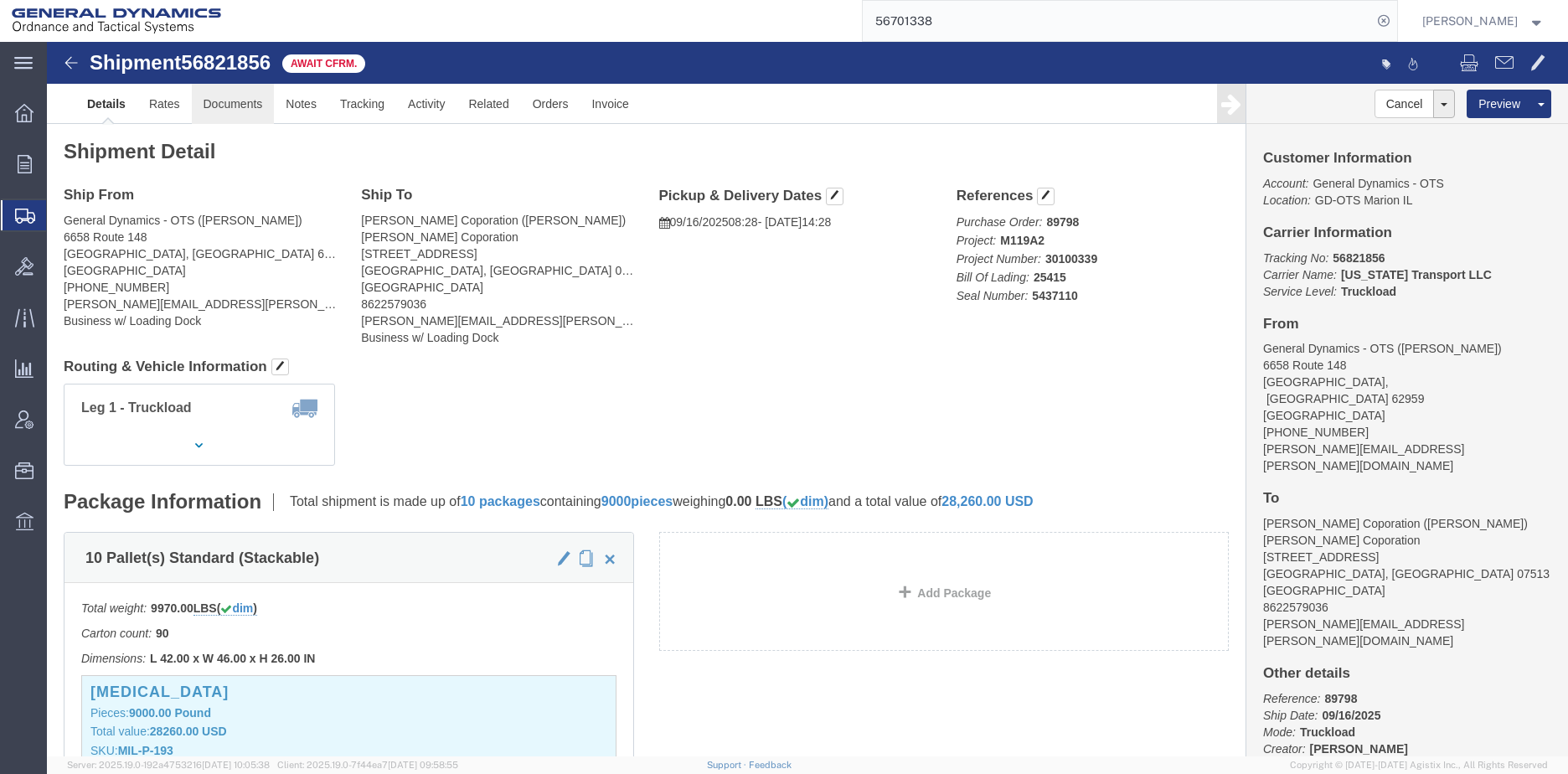
drag, startPoint x: 227, startPoint y: 105, endPoint x: 180, endPoint y: 63, distance: 63.0
click link "Documents"
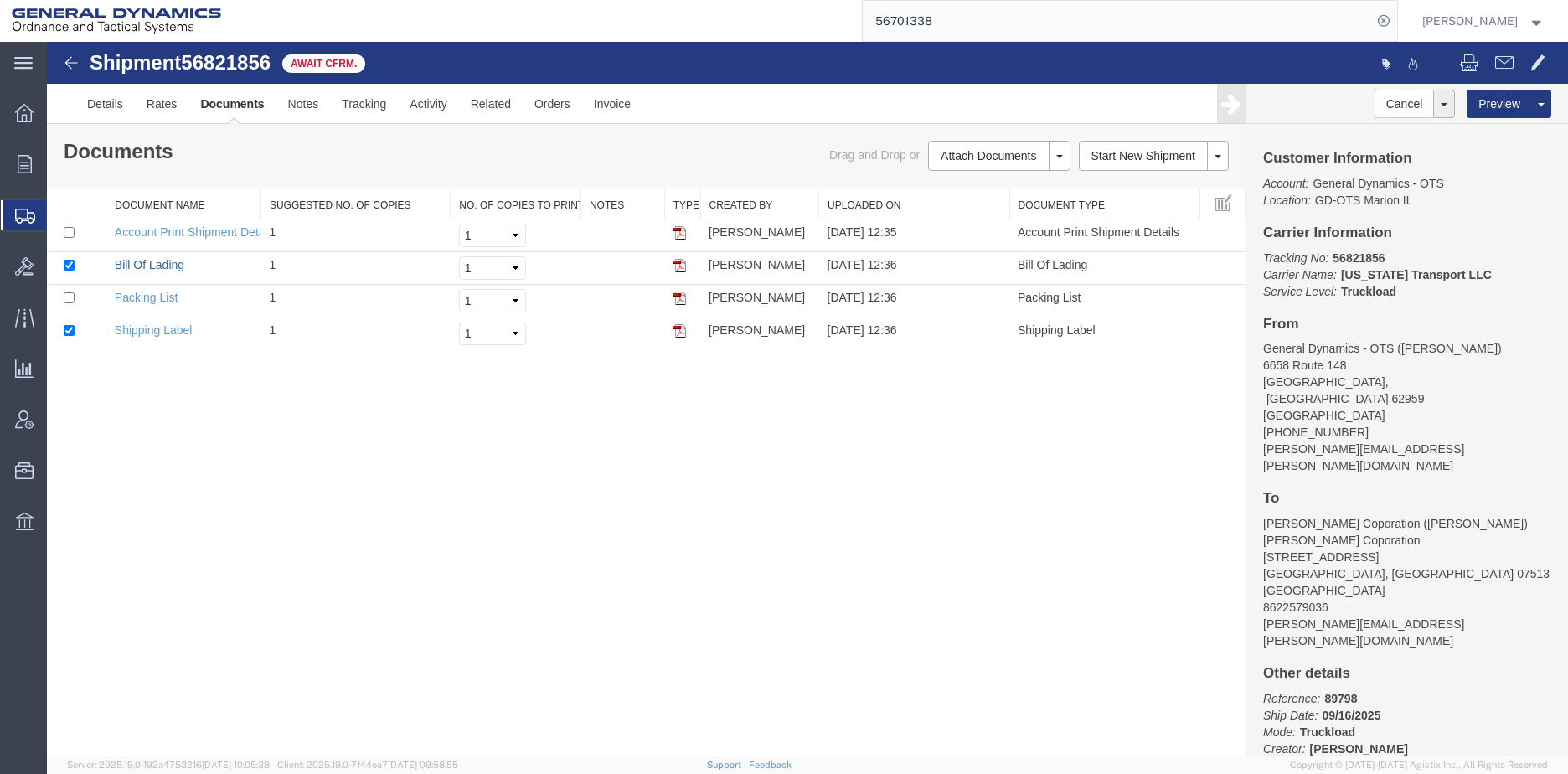
click at [148, 262] on link "Bill Of Lading" at bounding box center [149, 264] width 69 height 13
click at [160, 295] on link "Packing List" at bounding box center [145, 297] width 63 height 13
